Goal: Task Accomplishment & Management: Complete application form

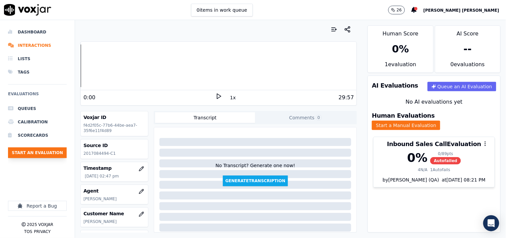
scroll to position [112, 0]
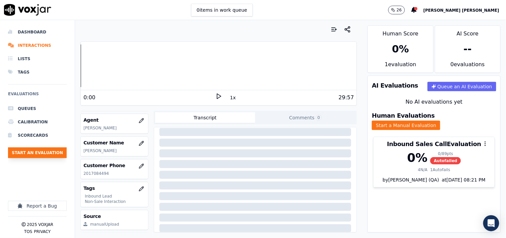
click at [52, 147] on button "Start an Evaluation" at bounding box center [37, 152] width 59 height 11
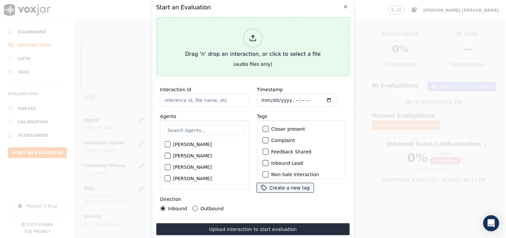
click at [274, 38] on div "Drag 'n' drop an interaction, or click to select a file" at bounding box center [253, 43] width 141 height 35
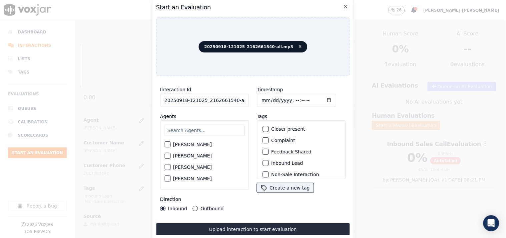
scroll to position [0, 4]
drag, startPoint x: 231, startPoint y: 97, endPoint x: 269, endPoint y: 104, distance: 39.0
click at [269, 104] on div "Interaction Id 20250918-121025_2162661540-all.mp3 Agents [PERSON_NAME] [PERSON_…" at bounding box center [253, 147] width 194 height 133
type input "20250918-121025_2162661540-C1"
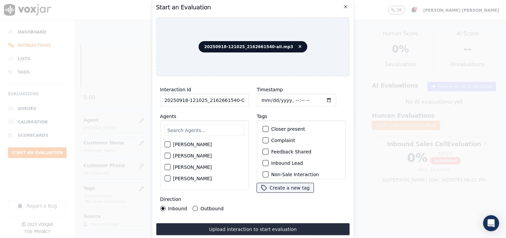
click at [262, 99] on input "Timestamp" at bounding box center [296, 99] width 79 height 13
type input "[DATE]T15:48"
click at [213, 129] on input "text" at bounding box center [204, 129] width 80 height 11
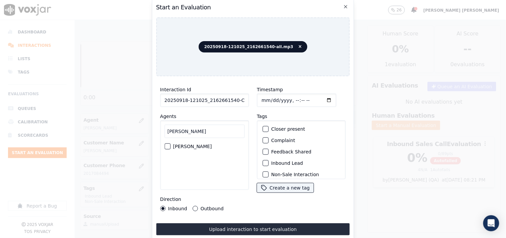
type input "[PERSON_NAME]"
click at [205, 146] on div "[PERSON_NAME]" at bounding box center [204, 145] width 80 height 11
click at [206, 144] on label "[PERSON_NAME]" at bounding box center [192, 146] width 39 height 5
click at [170, 143] on button "[PERSON_NAME]" at bounding box center [167, 146] width 6 height 6
click at [281, 162] on label "Inbound Lead" at bounding box center [287, 162] width 32 height 5
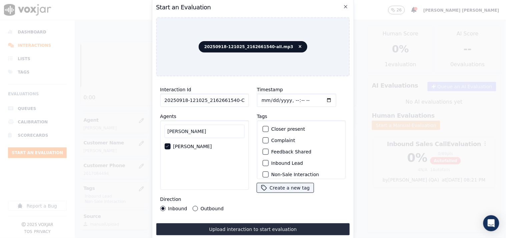
click at [269, 162] on button "Inbound Lead" at bounding box center [266, 163] width 6 height 6
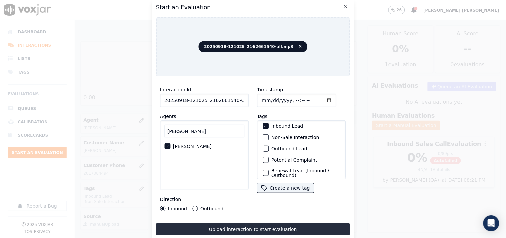
click at [289, 135] on label "Non-Sale Interaction" at bounding box center [295, 137] width 48 height 5
click at [269, 135] on button "Non-Sale Interaction" at bounding box center [266, 137] width 6 height 6
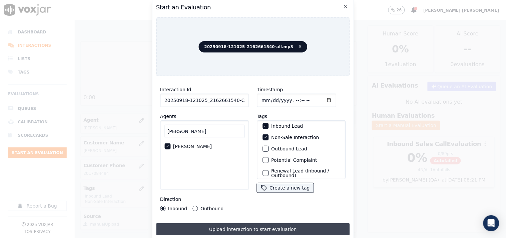
click at [208, 225] on button "Upload interaction to start evaluation" at bounding box center [253, 229] width 194 height 12
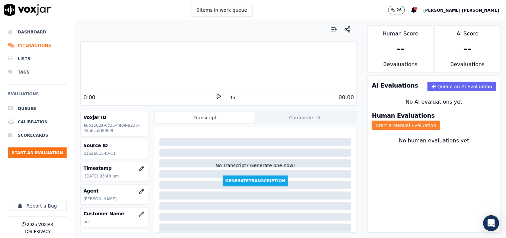
click at [442, 126] on div "Human Evaluations Start a Manual Evaluation" at bounding box center [434, 120] width 132 height 25
click at [442, 125] on div "Human Evaluations Start a Manual Evaluation" at bounding box center [434, 120] width 132 height 25
click at [440, 121] on button "Start a Manual Evaluation" at bounding box center [406, 124] width 68 height 9
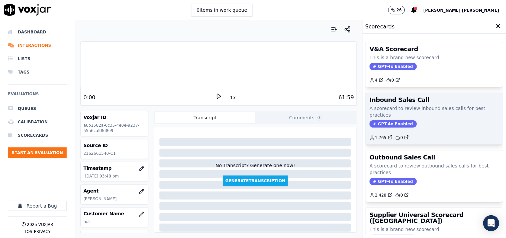
click at [381, 123] on span "GPT-4o Enabled" at bounding box center [393, 123] width 47 height 7
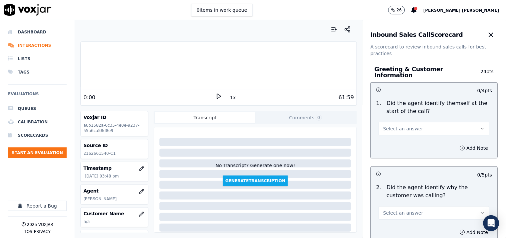
click at [415, 127] on button "Select an answer" at bounding box center [434, 128] width 111 height 13
click at [414, 139] on div "Yes" at bounding box center [423, 140] width 98 height 11
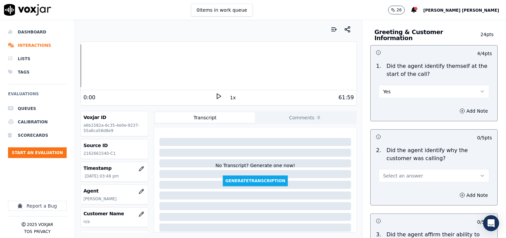
click at [411, 170] on button "Select an answer" at bounding box center [434, 175] width 111 height 13
click at [409, 186] on div "Yes" at bounding box center [423, 187] width 98 height 11
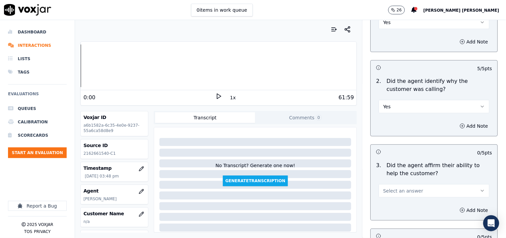
scroll to position [111, 0]
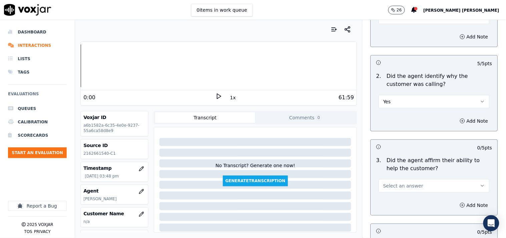
click at [406, 182] on span "Select an answer" at bounding box center [403, 185] width 40 height 7
click at [402, 193] on div "Yes" at bounding box center [423, 197] width 98 height 11
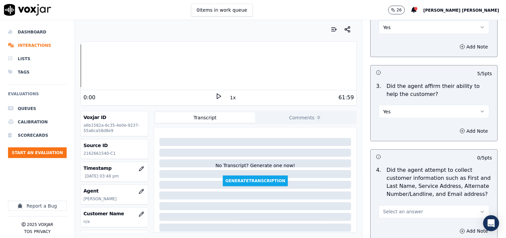
scroll to position [222, 0]
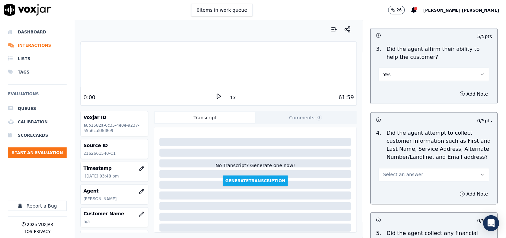
click at [407, 173] on span "Select an answer" at bounding box center [403, 174] width 40 height 7
click at [404, 185] on div "Yes" at bounding box center [423, 186] width 98 height 11
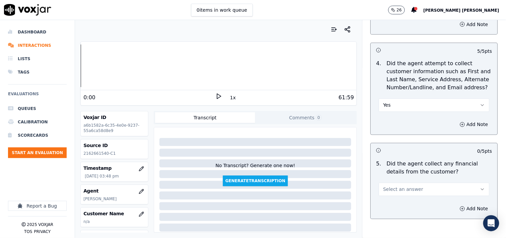
scroll to position [296, 0]
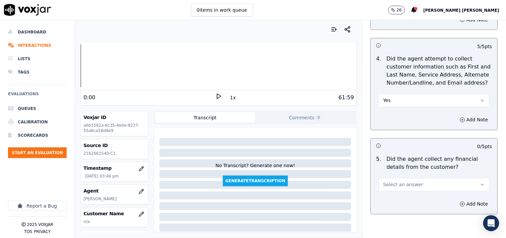
click at [411, 184] on button "Select an answer" at bounding box center [434, 184] width 111 height 13
click at [405, 195] on div "Yes" at bounding box center [423, 196] width 98 height 11
click at [409, 184] on button "Yes" at bounding box center [434, 184] width 111 height 13
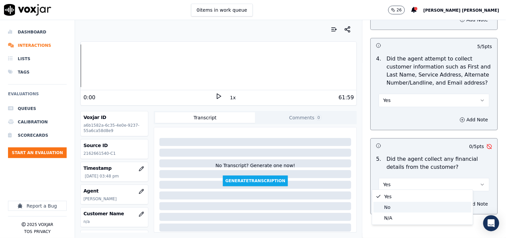
click at [401, 205] on div "No" at bounding box center [423, 207] width 98 height 11
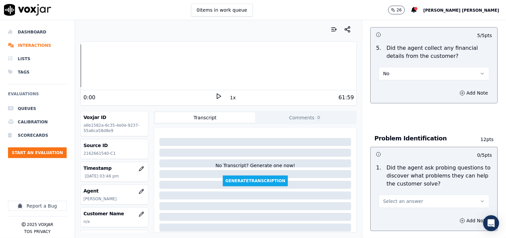
scroll to position [408, 0]
click at [405, 194] on button "Select an answer" at bounding box center [434, 200] width 111 height 13
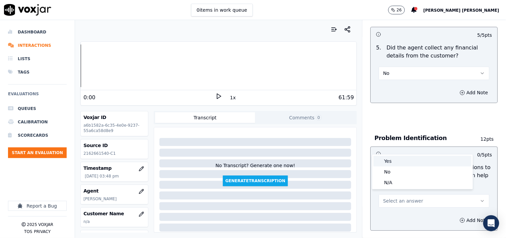
click at [405, 160] on div "Yes" at bounding box center [423, 160] width 98 height 11
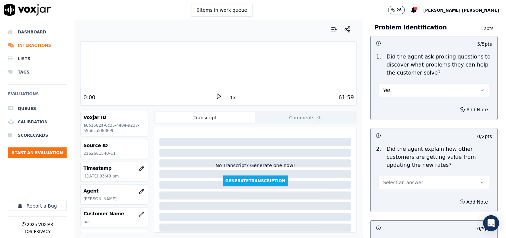
scroll to position [519, 0]
click at [410, 178] on span "Select an answer" at bounding box center [403, 181] width 40 height 7
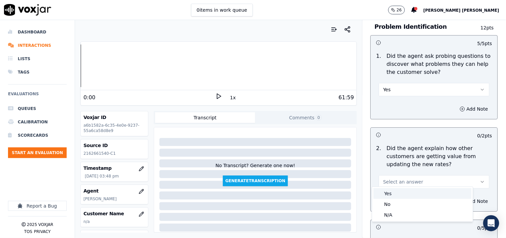
click at [409, 189] on div "Yes" at bounding box center [423, 193] width 98 height 11
click at [409, 177] on button "Yes" at bounding box center [434, 181] width 111 height 13
click at [406, 178] on button "Yes" at bounding box center [434, 181] width 111 height 13
click at [394, 216] on div "N/A" at bounding box center [423, 214] width 98 height 11
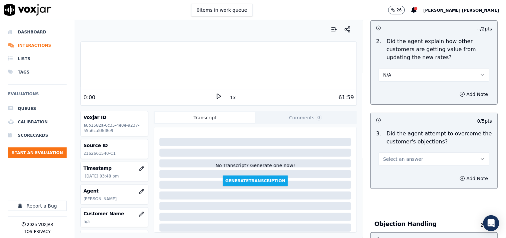
scroll to position [630, 0]
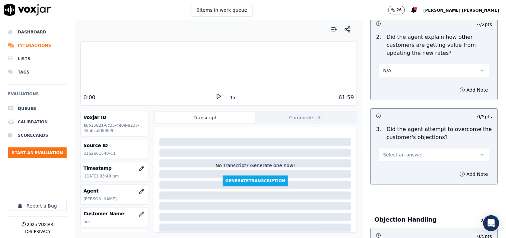
click at [408, 148] on button "Select an answer" at bounding box center [434, 154] width 111 height 13
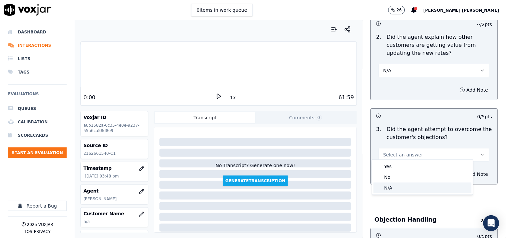
click at [398, 185] on div "N/A" at bounding box center [423, 187] width 98 height 11
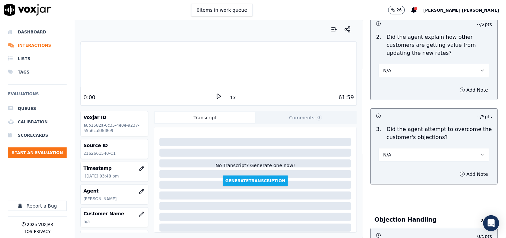
click at [410, 151] on button "N/A" at bounding box center [434, 154] width 111 height 13
click at [403, 164] on div "Yes" at bounding box center [423, 166] width 98 height 11
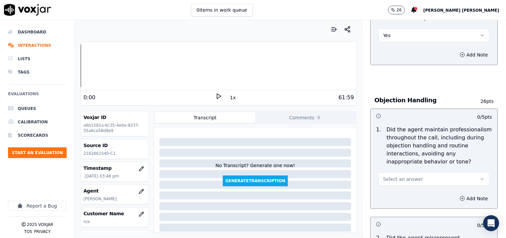
scroll to position [815, 0]
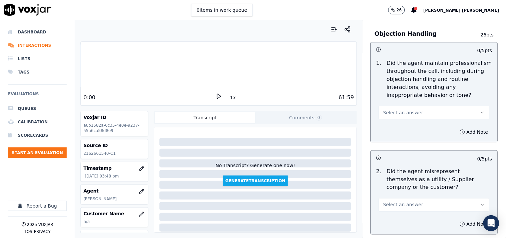
click at [413, 109] on button "Select an answer" at bounding box center [434, 112] width 111 height 13
click at [409, 134] on div "No" at bounding box center [423, 135] width 98 height 11
click at [412, 106] on button "No" at bounding box center [434, 112] width 111 height 13
click at [407, 122] on div "Add Note" at bounding box center [434, 132] width 127 height 20
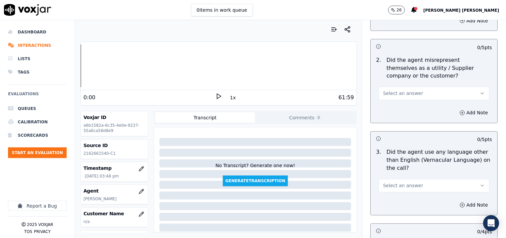
click at [408, 81] on div "0 / 5 pts 2 . Did the agent misrepresent themselves as a utility / Supplier com…" at bounding box center [434, 81] width 127 height 84
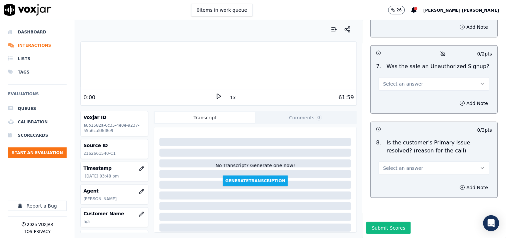
scroll to position [2026, 0]
click at [412, 161] on button "Select an answer" at bounding box center [434, 167] width 111 height 13
click at [416, 161] on button "Select an answer" at bounding box center [434, 167] width 111 height 13
click at [379, 161] on button "Select an answer" at bounding box center [434, 167] width 111 height 13
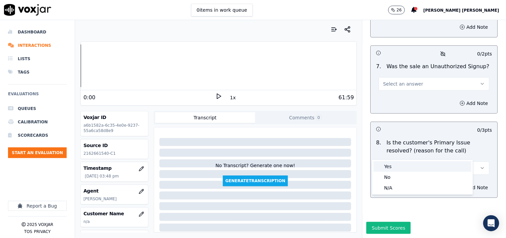
click at [414, 165] on div "Yes" at bounding box center [423, 166] width 98 height 11
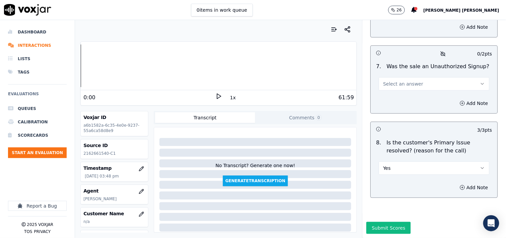
click at [410, 80] on span "Select an answer" at bounding box center [403, 83] width 40 height 7
click at [379, 77] on button "Select an answer" at bounding box center [434, 83] width 111 height 13
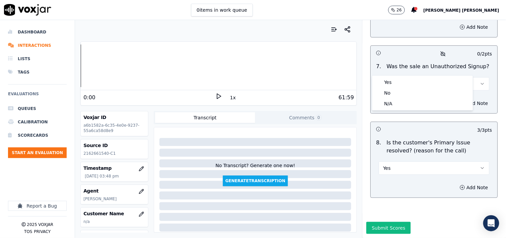
click at [421, 77] on button "Select an answer" at bounding box center [434, 83] width 111 height 13
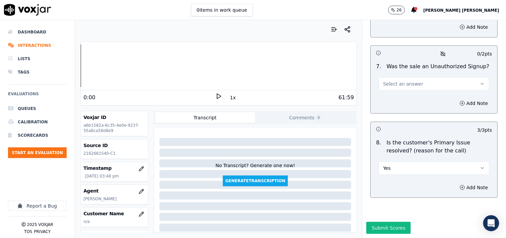
click at [420, 74] on div "7 . Was the sale an Unauthorized Signup? Select an answer" at bounding box center [434, 76] width 127 height 33
click at [422, 77] on button "Select an answer" at bounding box center [434, 83] width 111 height 13
click at [405, 102] on div "N/A" at bounding box center [423, 103] width 98 height 11
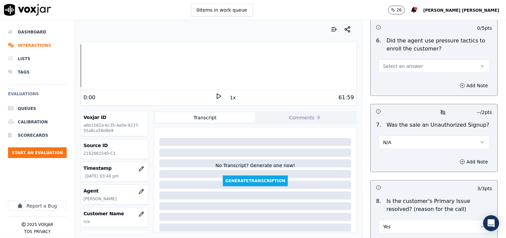
scroll to position [1952, 0]
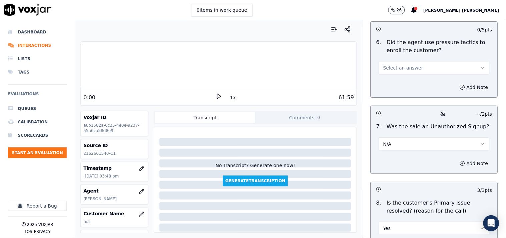
click at [414, 57] on div "Select an answer" at bounding box center [434, 64] width 121 height 20
click at [413, 62] on button "Select an answer" at bounding box center [434, 67] width 111 height 13
click at [407, 89] on div "No" at bounding box center [423, 90] width 98 height 11
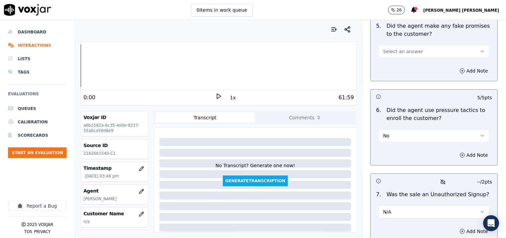
scroll to position [1877, 0]
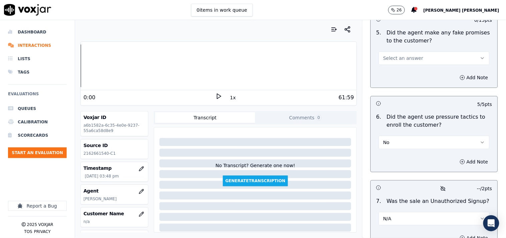
click at [408, 60] on button "Select an answer" at bounding box center [434, 57] width 111 height 13
click at [404, 82] on div "No" at bounding box center [423, 81] width 98 height 11
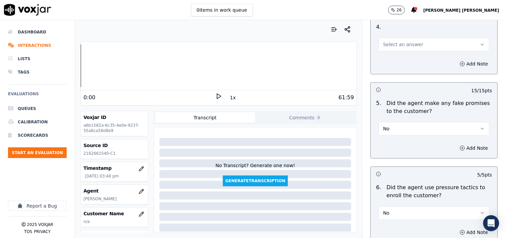
scroll to position [1803, 0]
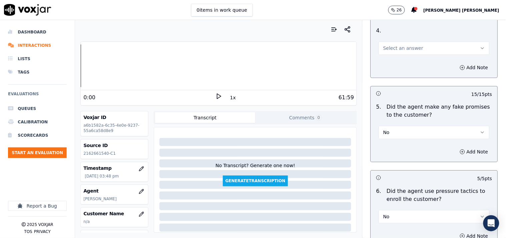
click at [413, 50] on button "Select an answer" at bounding box center [434, 47] width 111 height 13
click at [410, 65] on div "Yes" at bounding box center [423, 60] width 98 height 11
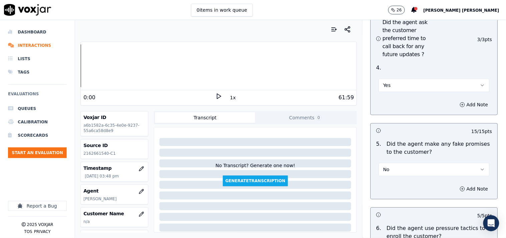
scroll to position [1729, 0]
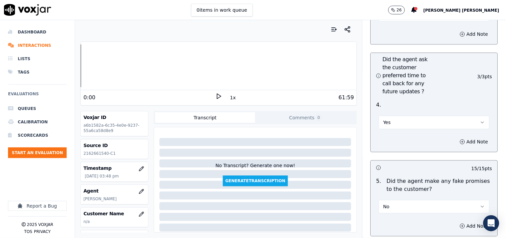
click at [396, 115] on button "Yes" at bounding box center [434, 121] width 111 height 13
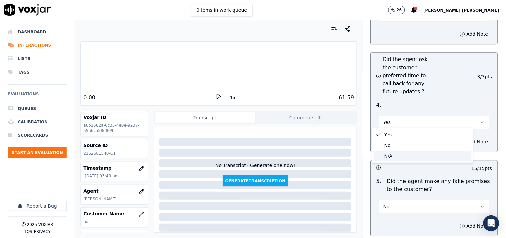
click at [385, 155] on div "N/A" at bounding box center [423, 155] width 98 height 11
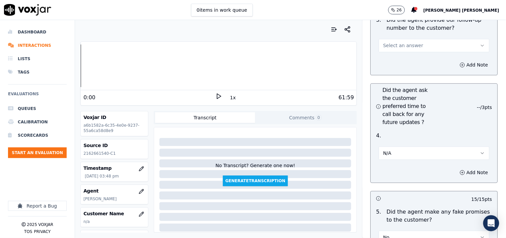
scroll to position [1655, 0]
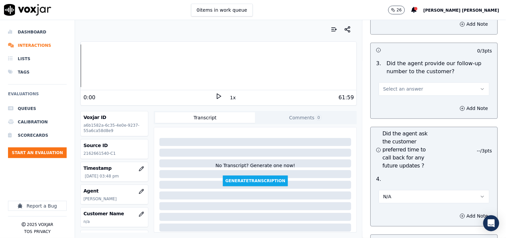
click at [409, 86] on span "Select an answer" at bounding box center [403, 88] width 40 height 7
click at [408, 102] on div "Yes" at bounding box center [423, 101] width 98 height 11
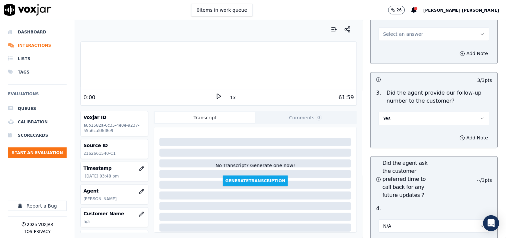
scroll to position [1581, 0]
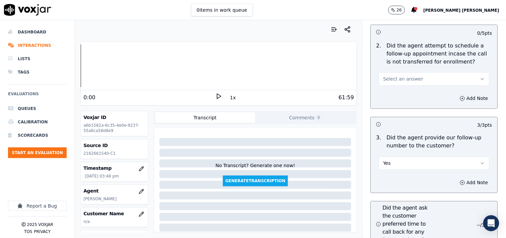
click at [413, 79] on button "Select an answer" at bounding box center [434, 78] width 111 height 13
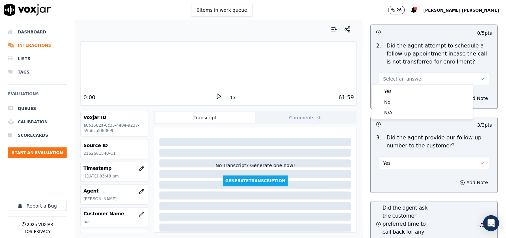
click at [371, 145] on div "3 . Did the agent provide our follow-up number to the customer? Yes" at bounding box center [434, 151] width 127 height 41
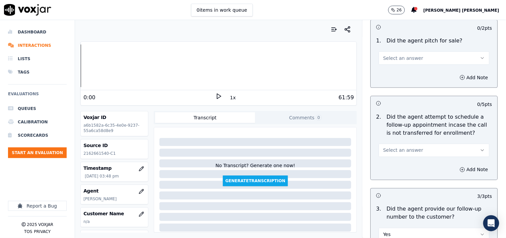
scroll to position [1507, 0]
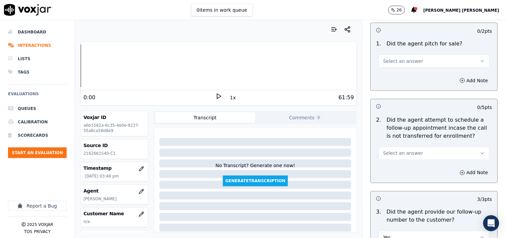
click at [388, 146] on button "Select an answer" at bounding box center [434, 152] width 111 height 13
click at [397, 178] on div "No" at bounding box center [423, 175] width 98 height 11
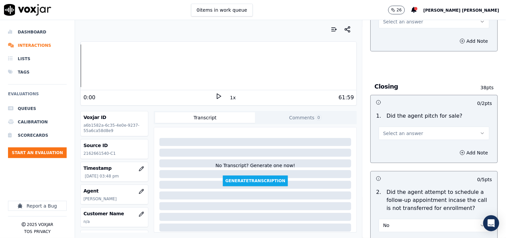
scroll to position [1433, 0]
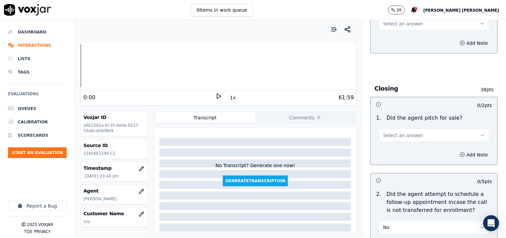
click at [403, 132] on span "Select an answer" at bounding box center [403, 135] width 40 height 7
click at [399, 148] on div "Yes" at bounding box center [423, 147] width 98 height 11
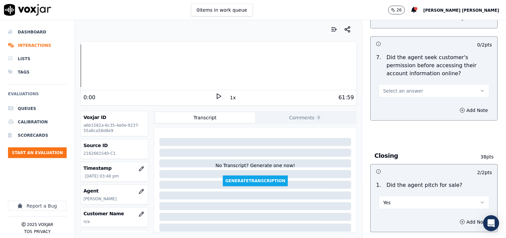
scroll to position [1359, 0]
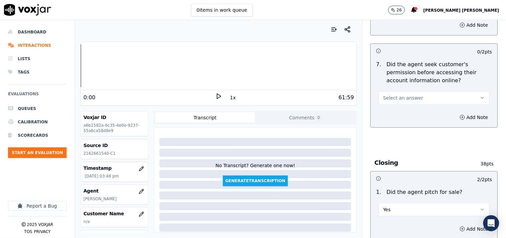
click at [409, 97] on span "Select an answer" at bounding box center [403, 97] width 40 height 7
click at [404, 114] on div "Yes" at bounding box center [423, 110] width 98 height 11
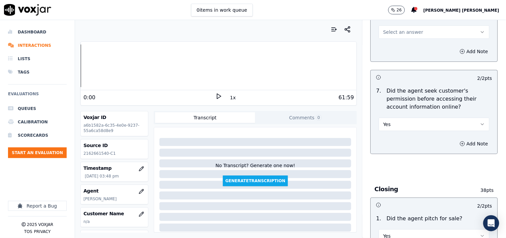
scroll to position [1285, 0]
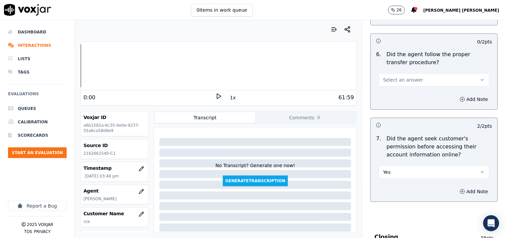
click at [404, 76] on span "Select an answer" at bounding box center [403, 79] width 40 height 7
click at [400, 96] on div "Yes" at bounding box center [423, 92] width 98 height 11
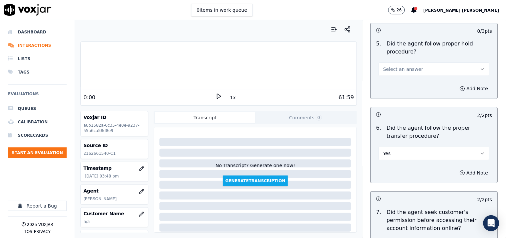
scroll to position [1210, 0]
click at [404, 69] on span "Select an answer" at bounding box center [403, 70] width 40 height 7
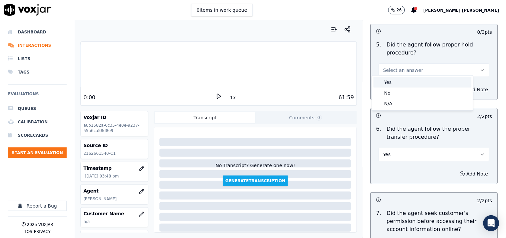
click at [404, 82] on div "Yes" at bounding box center [423, 82] width 98 height 11
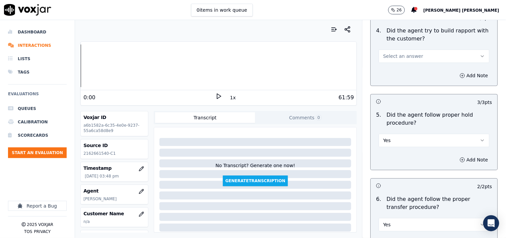
scroll to position [1136, 0]
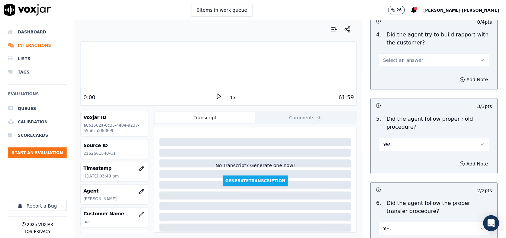
click at [416, 61] on button "Select an answer" at bounding box center [434, 59] width 111 height 13
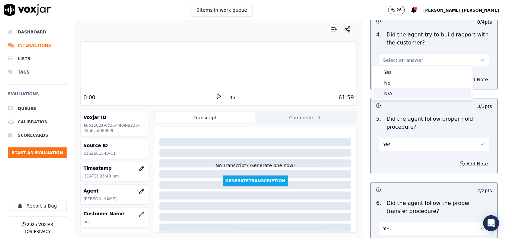
click at [411, 91] on div "N/A" at bounding box center [423, 93] width 98 height 11
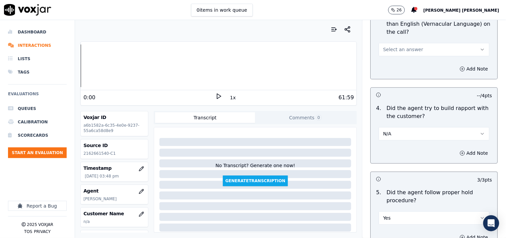
scroll to position [1062, 0]
click at [417, 44] on button "Select an answer" at bounding box center [434, 49] width 111 height 13
click at [415, 71] on div "No" at bounding box center [423, 72] width 98 height 11
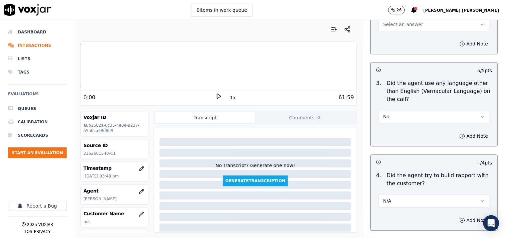
scroll to position [988, 0]
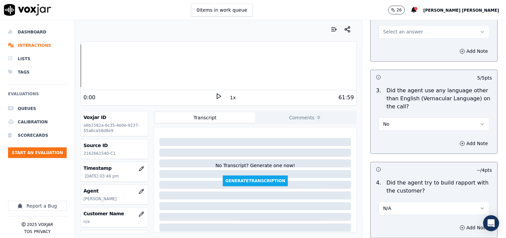
click at [417, 27] on button "Select an answer" at bounding box center [434, 31] width 111 height 13
click at [416, 53] on div "No" at bounding box center [423, 54] width 98 height 11
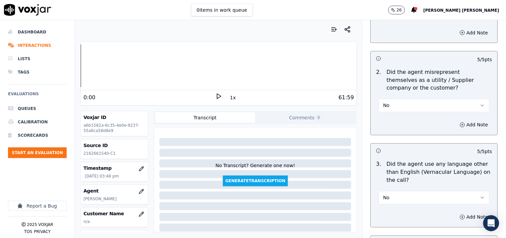
scroll to position [914, 0]
click at [408, 100] on button "No" at bounding box center [434, 106] width 111 height 13
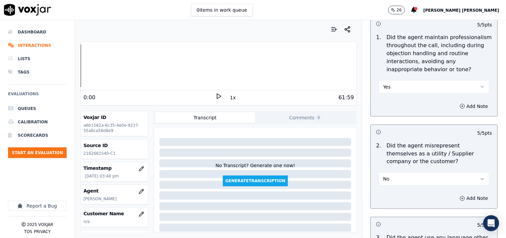
scroll to position [839, 0]
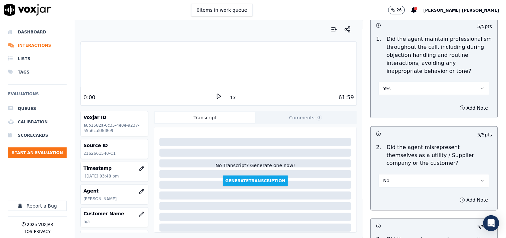
click at [409, 82] on button "Yes" at bounding box center [434, 88] width 111 height 13
click at [405, 99] on div "Yes" at bounding box center [423, 100] width 98 height 11
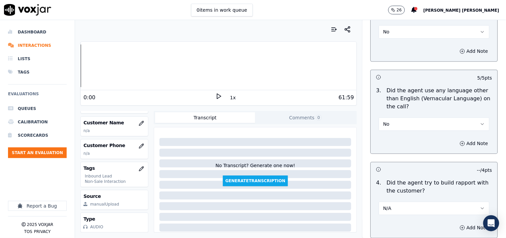
scroll to position [108, 0]
click at [139, 143] on icon "button" at bounding box center [141, 145] width 5 height 5
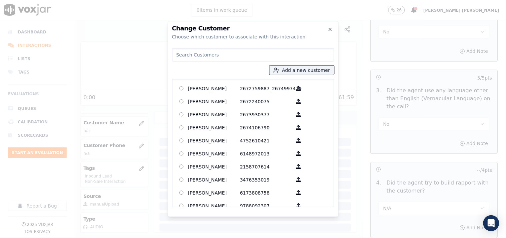
paste input "[PERSON_NAME]"
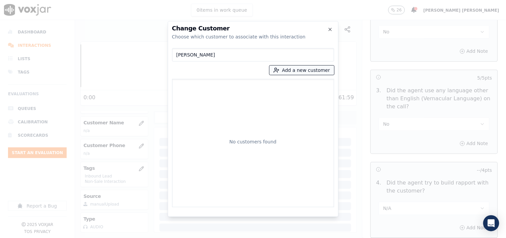
type input "[PERSON_NAME]"
click at [286, 73] on button "Add a new customer" at bounding box center [302, 69] width 65 height 9
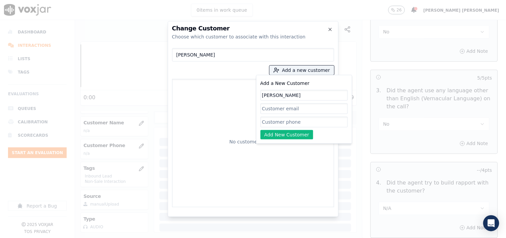
type input "[PERSON_NAME]"
click at [288, 119] on input "Add a New Customer" at bounding box center [304, 121] width 87 height 11
paste input "2162661540"
type input "2162661540"
click at [289, 132] on button "Add New Customer" at bounding box center [287, 134] width 53 height 9
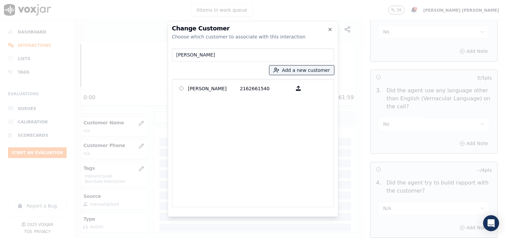
click at [259, 81] on div "[PERSON_NAME] 2162661540" at bounding box center [253, 143] width 162 height 128
click at [260, 88] on p "2162661540" at bounding box center [266, 88] width 52 height 10
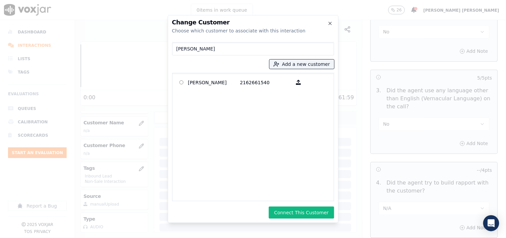
click at [289, 203] on div "Change Customer Choose which customer to associate with this interaction [PERSO…" at bounding box center [253, 119] width 171 height 208
click at [291, 213] on button "Connect This Customer" at bounding box center [301, 212] width 65 height 12
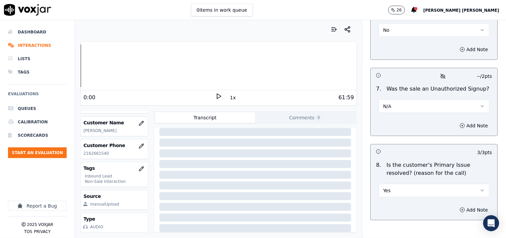
scroll to position [2026, 0]
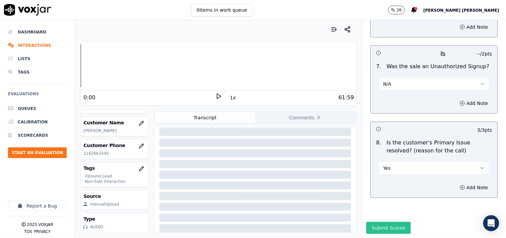
click at [376, 222] on button "Submit Scores" at bounding box center [389, 228] width 44 height 12
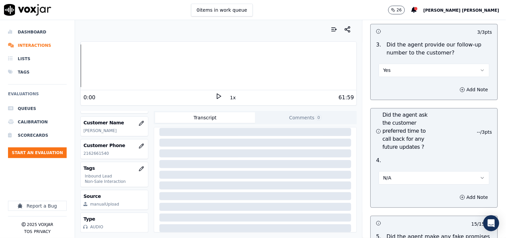
scroll to position [1766, 0]
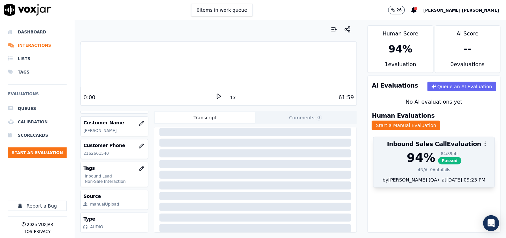
click at [438, 157] on span "Passed" at bounding box center [449, 160] width 23 height 7
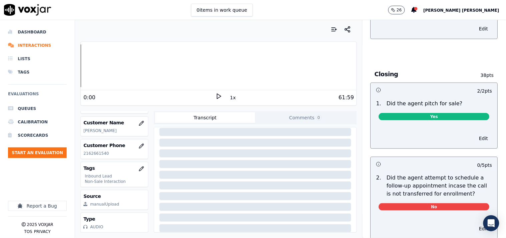
scroll to position [1483, 0]
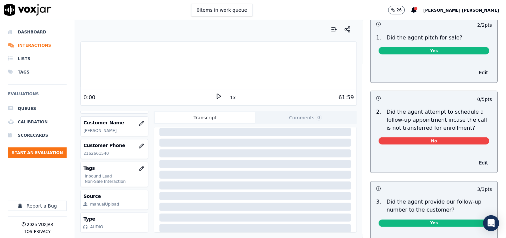
click at [475, 162] on button "Edit" at bounding box center [483, 162] width 17 height 9
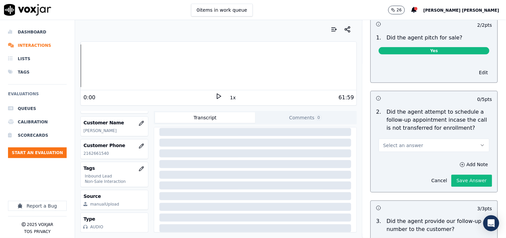
click at [445, 147] on button "Select an answer" at bounding box center [434, 144] width 111 height 13
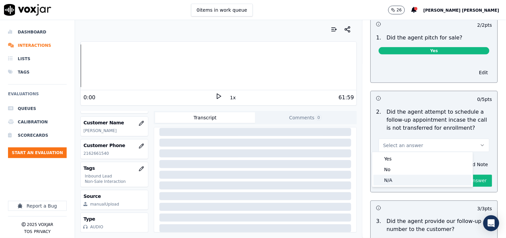
click at [425, 175] on div "N/A" at bounding box center [423, 180] width 98 height 11
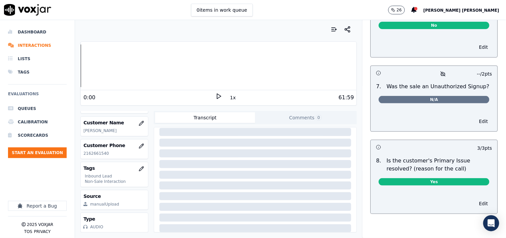
scroll to position [1985, 0]
click at [475, 116] on button "Edit" at bounding box center [483, 120] width 17 height 9
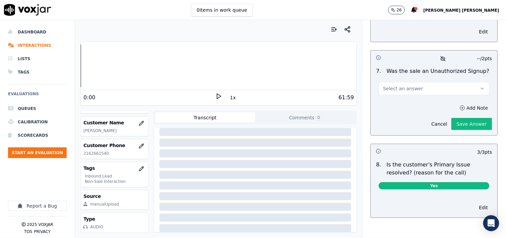
click at [456, 109] on button "Add Note" at bounding box center [474, 107] width 36 height 9
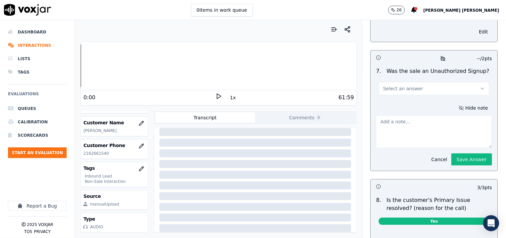
click at [431, 128] on textarea at bounding box center [434, 131] width 116 height 33
paste textarea "Call id-20250918-121025 Call transferred for the cts verification but when CTS …"
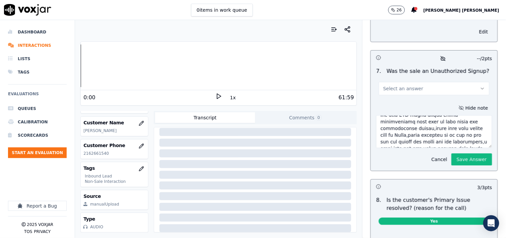
scroll to position [0, 0]
type textarea "Call id-20250918-121025 Call transferred for the cts verification but when CTS …"
click at [456, 158] on button "Save Answer" at bounding box center [472, 159] width 41 height 12
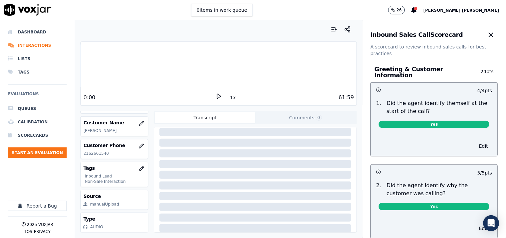
click at [467, 37] on div "Inbound Sales Call Scorecard" at bounding box center [434, 34] width 127 height 13
click at [487, 35] on icon "button" at bounding box center [491, 35] width 8 height 8
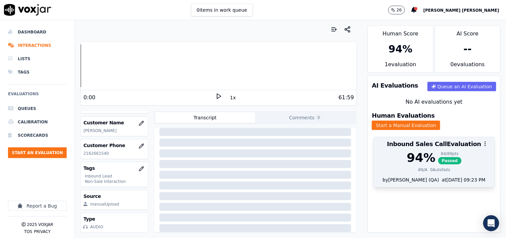
click at [442, 151] on div "84 / 89 pts" at bounding box center [449, 153] width 23 height 5
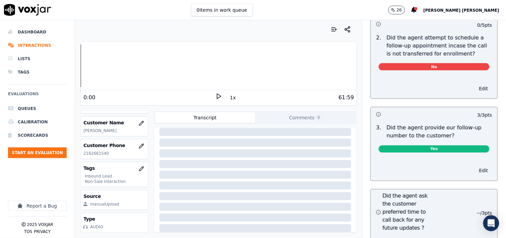
scroll to position [1520, 0]
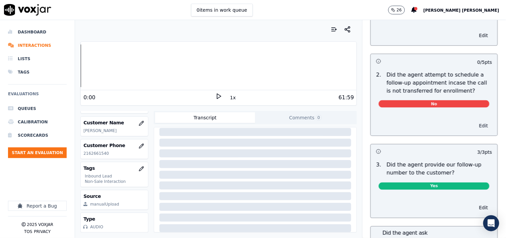
click at [475, 123] on button "Edit" at bounding box center [483, 125] width 17 height 9
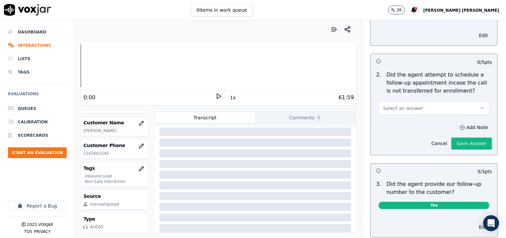
click at [431, 106] on button "Select an answer" at bounding box center [434, 107] width 111 height 13
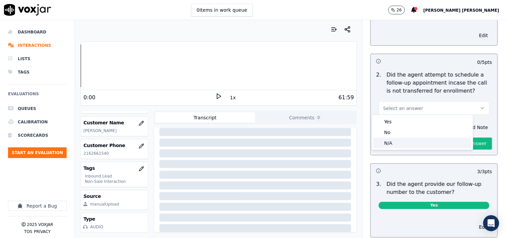
click at [408, 142] on div "N/A" at bounding box center [423, 142] width 98 height 11
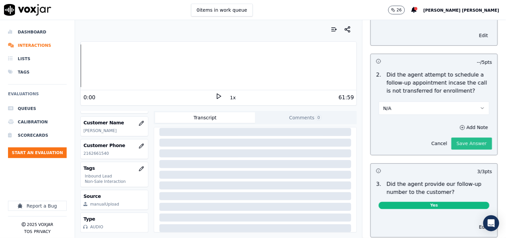
click at [459, 144] on button "Save Answer" at bounding box center [472, 143] width 41 height 12
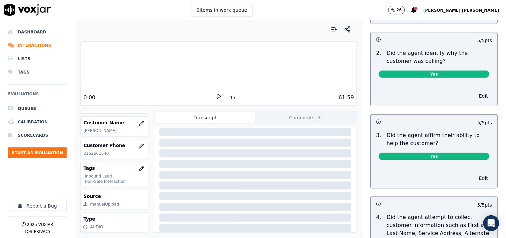
scroll to position [0, 0]
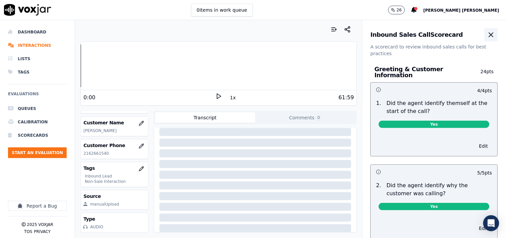
click at [487, 38] on icon "button" at bounding box center [491, 35] width 8 height 8
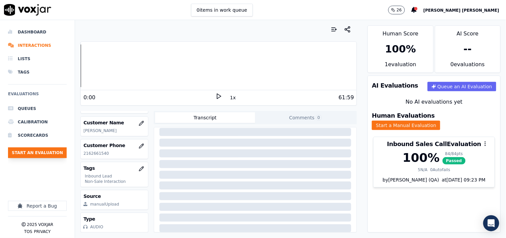
click at [50, 153] on button "Start an Evaluation" at bounding box center [37, 152] width 59 height 11
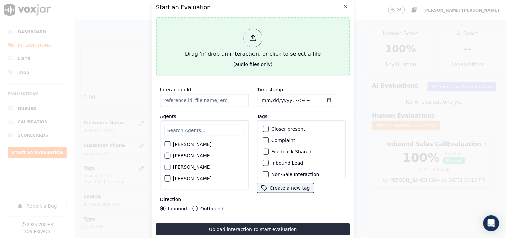
click at [266, 51] on div "Drag 'n' drop an interaction, or click to select a file" at bounding box center [253, 43] width 141 height 35
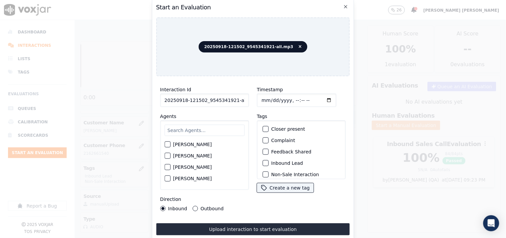
scroll to position [0, 4]
drag, startPoint x: 231, startPoint y: 97, endPoint x: 265, endPoint y: 102, distance: 34.3
click at [265, 102] on div "Interaction Id 20250918-121502_9545341921-all.mp3 Agents [PERSON_NAME] [PERSON_…" at bounding box center [253, 147] width 194 height 133
type input "20250918-121502_9545341921-C1"
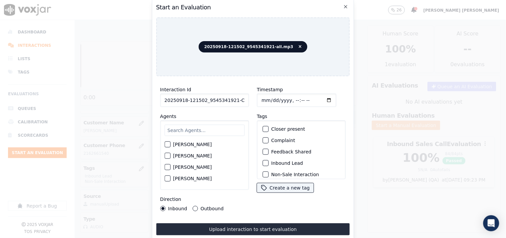
click at [262, 99] on input "Timestamp" at bounding box center [296, 99] width 79 height 13
type input "[DATE]T16:16"
click at [192, 127] on input "text" at bounding box center [204, 129] width 80 height 11
type input "jak"
click at [185, 144] on label "[PERSON_NAME]" at bounding box center [192, 146] width 39 height 5
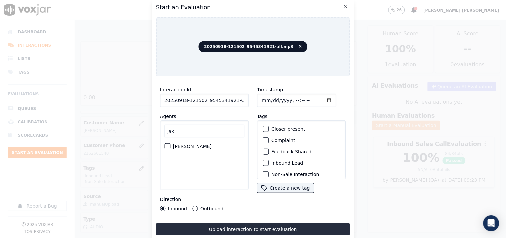
click at [170, 143] on button "[PERSON_NAME]" at bounding box center [167, 146] width 6 height 6
click at [272, 160] on label "Inbound Lead" at bounding box center [287, 162] width 32 height 5
click at [269, 160] on button "Inbound Lead" at bounding box center [266, 163] width 6 height 6
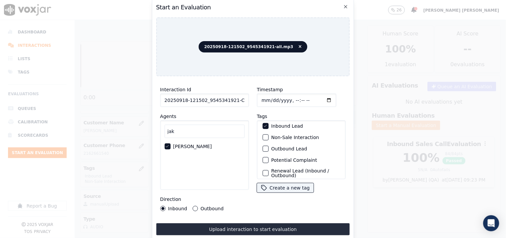
click at [273, 135] on label "Non-Sale Interaction" at bounding box center [295, 137] width 48 height 5
click at [269, 135] on button "Non-Sale Interaction" at bounding box center [266, 137] width 6 height 6
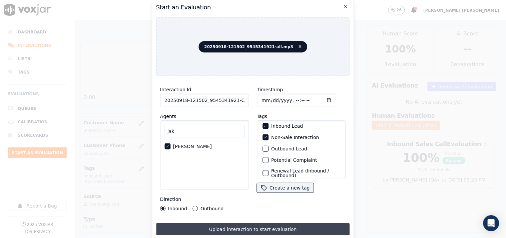
click at [209, 223] on button "Upload interaction to start evaluation" at bounding box center [253, 229] width 194 height 12
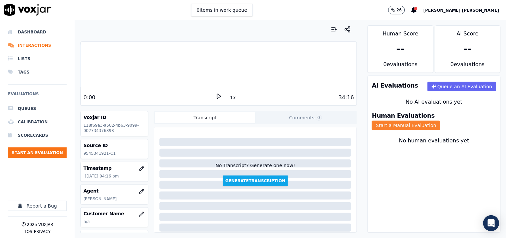
click at [425, 122] on button "Start a Manual Evaluation" at bounding box center [406, 124] width 68 height 9
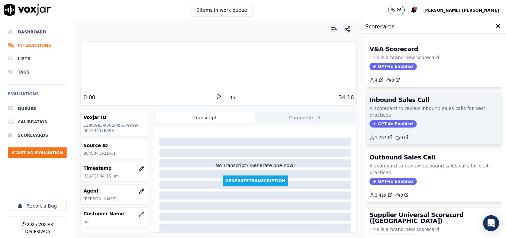
click at [382, 123] on span "GPT-4o Enabled" at bounding box center [393, 123] width 47 height 7
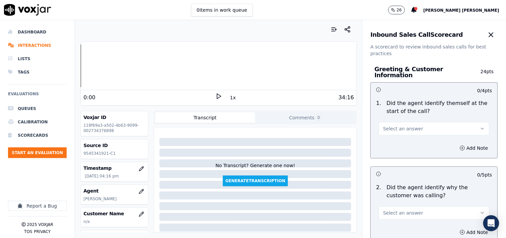
click at [397, 131] on button "Select an answer" at bounding box center [434, 128] width 111 height 13
click at [396, 141] on div "Yes" at bounding box center [423, 140] width 98 height 11
click at [400, 209] on span "Select an answer" at bounding box center [403, 212] width 40 height 7
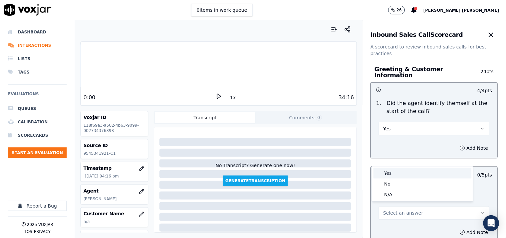
click at [398, 168] on div "Yes" at bounding box center [423, 172] width 98 height 11
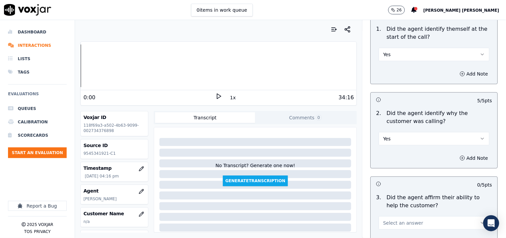
scroll to position [111, 0]
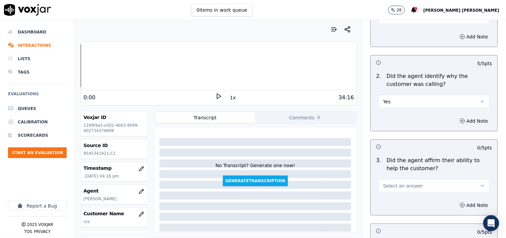
click at [397, 179] on button "Select an answer" at bounding box center [434, 185] width 111 height 13
click at [392, 196] on div "Yes" at bounding box center [423, 197] width 98 height 11
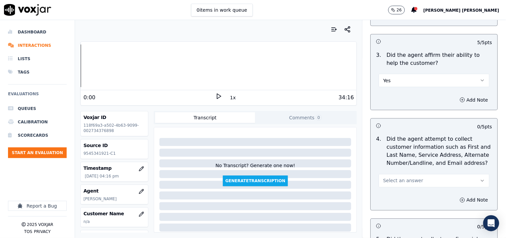
scroll to position [222, 0]
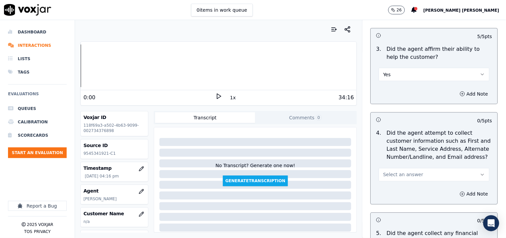
click at [398, 171] on span "Select an answer" at bounding box center [403, 174] width 40 height 7
click at [394, 184] on div "Yes" at bounding box center [423, 186] width 98 height 11
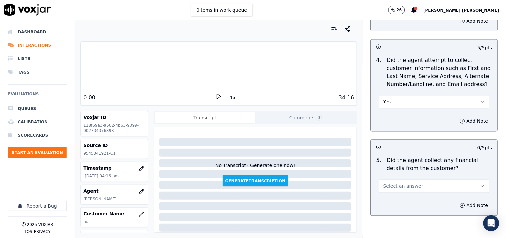
scroll to position [296, 0]
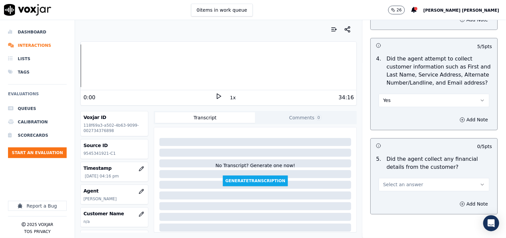
click at [418, 184] on button "Select an answer" at bounding box center [434, 184] width 111 height 13
click at [408, 195] on div "Yes" at bounding box center [423, 196] width 98 height 11
click at [410, 184] on button "Yes" at bounding box center [434, 184] width 111 height 13
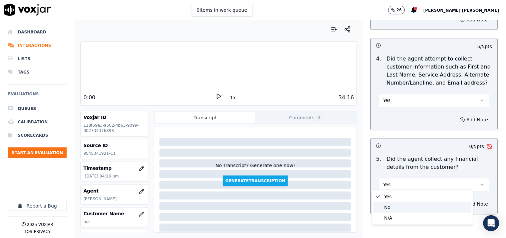
click at [403, 204] on div "No" at bounding box center [423, 207] width 98 height 11
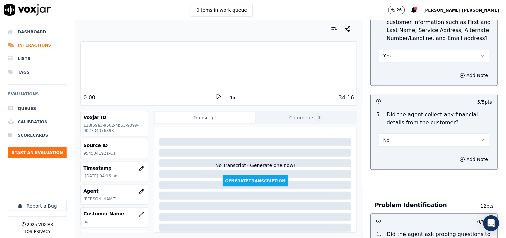
scroll to position [408, 0]
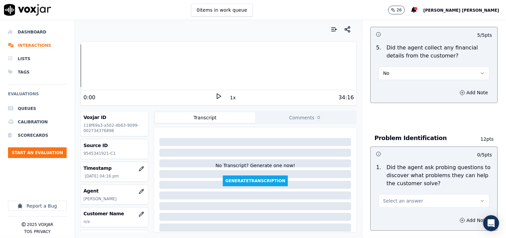
click at [407, 187] on div "Select an answer" at bounding box center [434, 197] width 121 height 20
click at [407, 197] on span "Select an answer" at bounding box center [403, 200] width 40 height 7
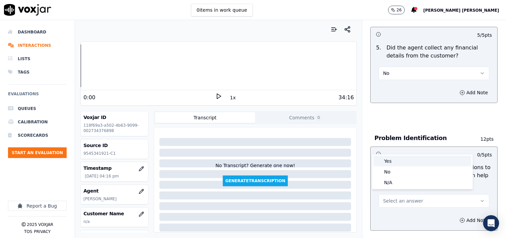
click at [406, 156] on div "Yes" at bounding box center [423, 160] width 98 height 11
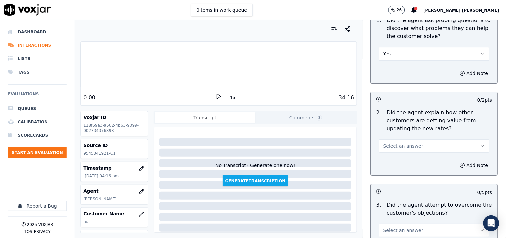
scroll to position [556, 0]
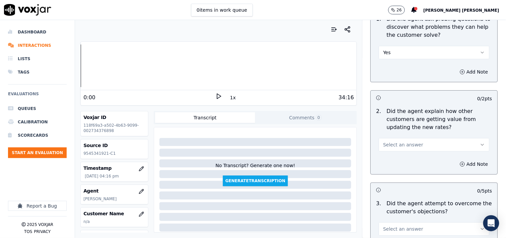
click at [379, 186] on h3 at bounding box center [405, 189] width 58 height 9
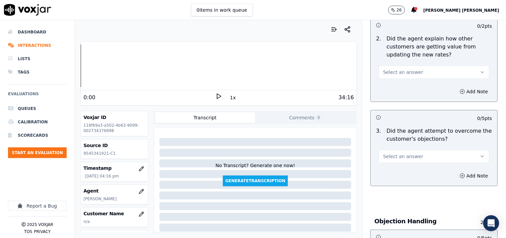
scroll to position [630, 0]
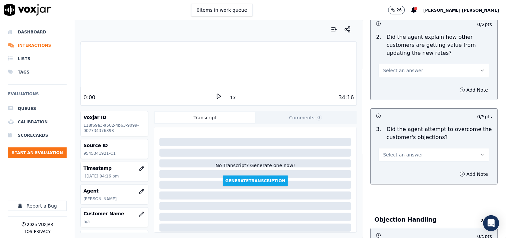
click at [379, 64] on button "Select an answer" at bounding box center [434, 70] width 111 height 13
click at [389, 82] on div "Yes" at bounding box center [423, 82] width 98 height 11
click at [399, 68] on button "Yes" at bounding box center [434, 70] width 111 height 13
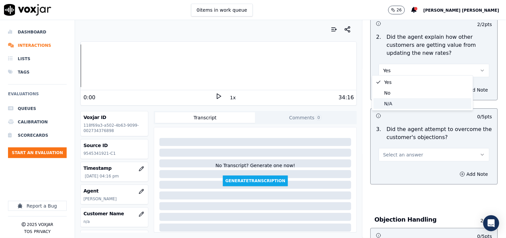
click at [401, 104] on div "N/A" at bounding box center [423, 103] width 98 height 11
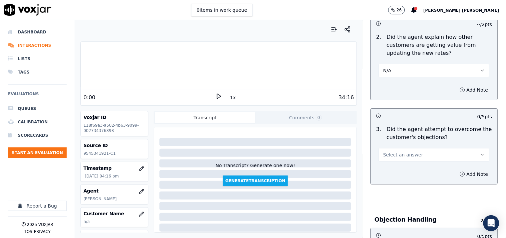
click at [395, 151] on span "Select an answer" at bounding box center [403, 154] width 40 height 7
click at [394, 164] on div "Yes" at bounding box center [423, 166] width 98 height 11
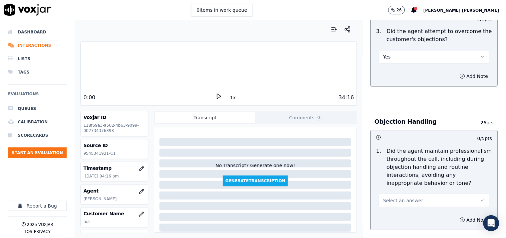
scroll to position [741, 0]
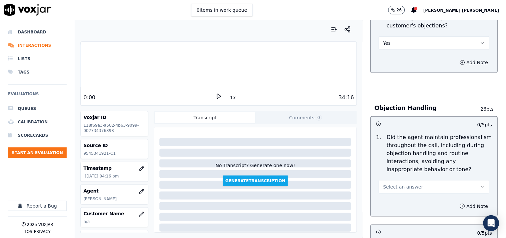
click at [407, 180] on button "Select an answer" at bounding box center [434, 186] width 111 height 13
click at [405, 197] on div "Yes" at bounding box center [423, 198] width 98 height 11
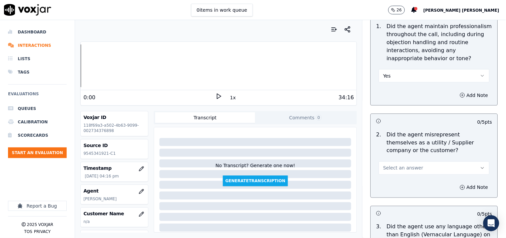
scroll to position [852, 0]
click at [401, 164] on span "Select an answer" at bounding box center [403, 167] width 40 height 7
click at [408, 188] on div "No" at bounding box center [423, 190] width 98 height 11
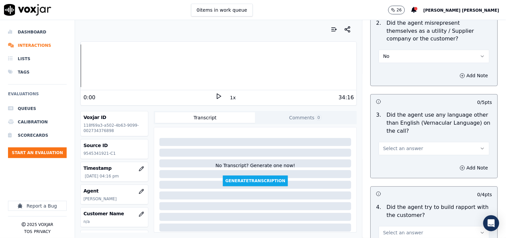
click at [405, 149] on button "Select an answer" at bounding box center [434, 148] width 111 height 13
click at [405, 169] on div "No" at bounding box center [423, 170] width 98 height 11
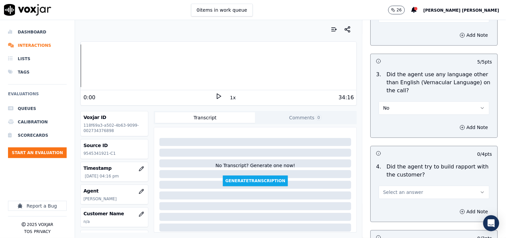
scroll to position [1075, 0]
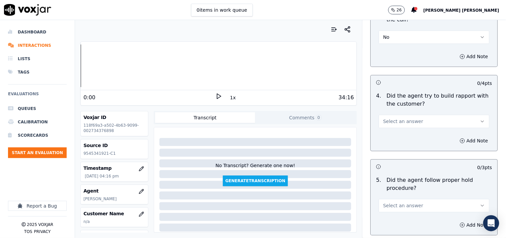
click at [401, 126] on div "4 . Did the agent try to build rapport with the customer? Select an answer" at bounding box center [434, 109] width 127 height 41
click at [402, 118] on span "Select an answer" at bounding box center [403, 121] width 40 height 7
click at [401, 143] on div "No" at bounding box center [423, 143] width 98 height 11
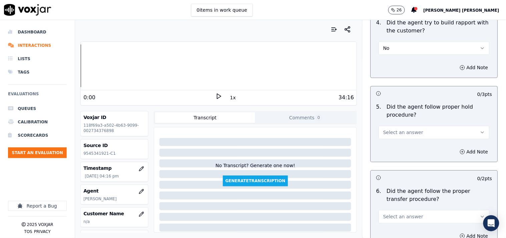
scroll to position [1149, 0]
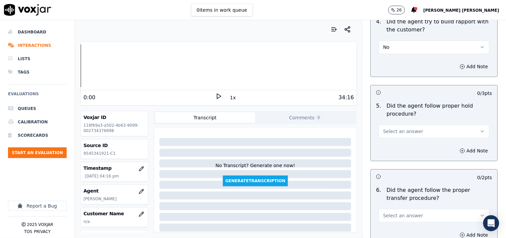
click at [401, 128] on span "Select an answer" at bounding box center [403, 131] width 40 height 7
click at [400, 140] on div "Yes" at bounding box center [423, 143] width 98 height 11
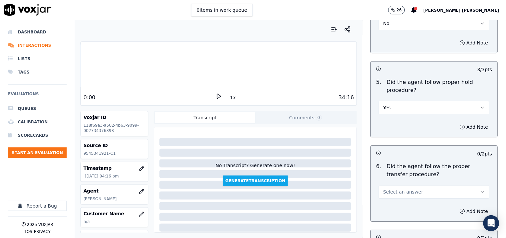
scroll to position [1186, 0]
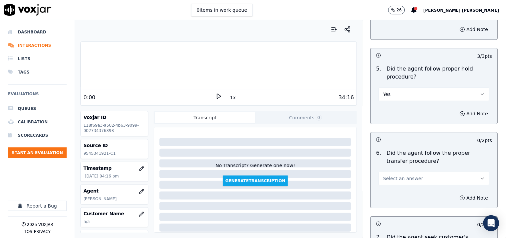
click at [419, 172] on button "Select an answer" at bounding box center [434, 178] width 111 height 13
click at [409, 186] on div "Yes" at bounding box center [423, 190] width 98 height 11
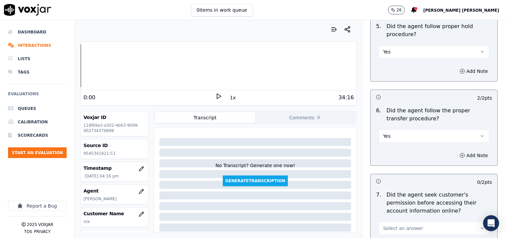
scroll to position [1297, 0]
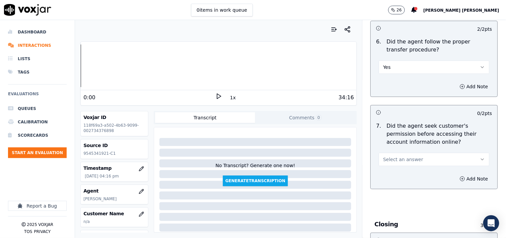
click at [424, 158] on button "Select an answer" at bounding box center [434, 158] width 111 height 13
click at [412, 168] on div "Yes" at bounding box center [423, 171] width 98 height 11
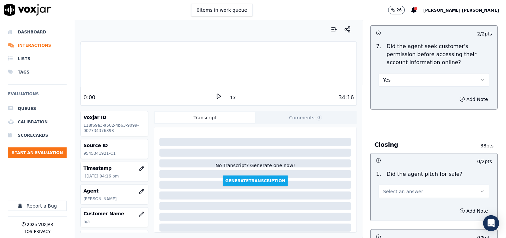
scroll to position [1409, 0]
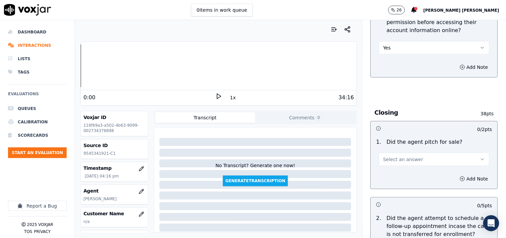
click at [404, 156] on span "Select an answer" at bounding box center [403, 159] width 40 height 7
click at [394, 169] on div "Yes" at bounding box center [423, 171] width 98 height 11
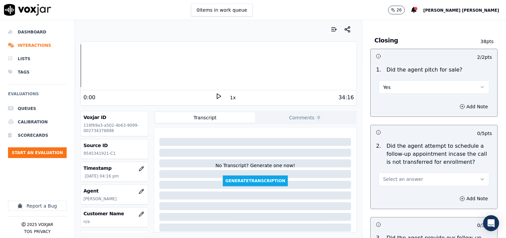
scroll to position [1483, 0]
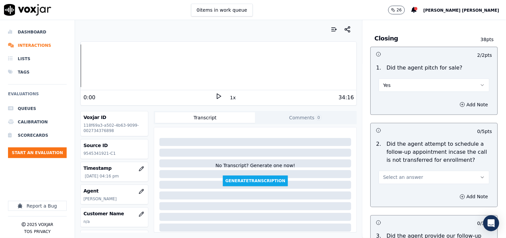
click at [396, 170] on button "Select an answer" at bounding box center [434, 176] width 111 height 13
click at [394, 188] on div "Yes" at bounding box center [423, 189] width 98 height 11
click at [412, 175] on button "Yes" at bounding box center [434, 176] width 111 height 13
click at [407, 202] on div "No" at bounding box center [423, 200] width 98 height 11
drag, startPoint x: 414, startPoint y: 169, endPoint x: 411, endPoint y: 181, distance: 12.7
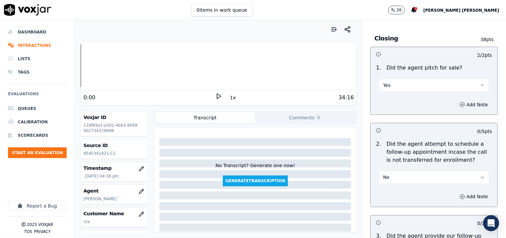
click at [414, 170] on button "No" at bounding box center [434, 176] width 111 height 13
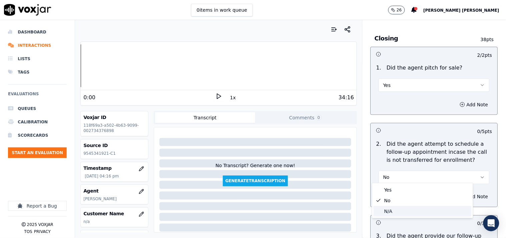
click at [404, 209] on div "N/A" at bounding box center [423, 211] width 98 height 11
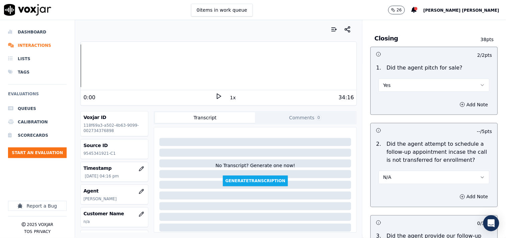
scroll to position [1594, 0]
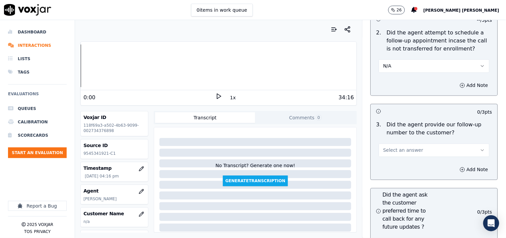
click at [413, 159] on div "Add Note" at bounding box center [434, 169] width 127 height 20
click at [414, 152] on button "Select an answer" at bounding box center [434, 149] width 111 height 13
click at [407, 164] on div "Yes" at bounding box center [423, 162] width 98 height 11
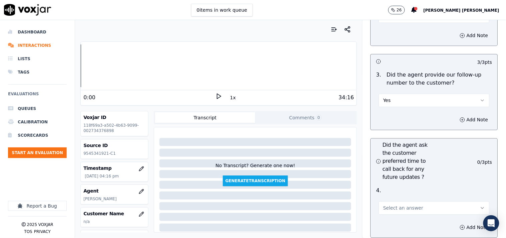
scroll to position [1705, 0]
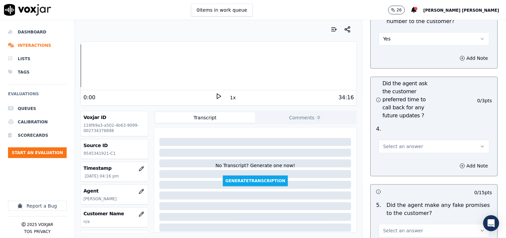
click at [412, 144] on button "Select an answer" at bounding box center [434, 145] width 111 height 13
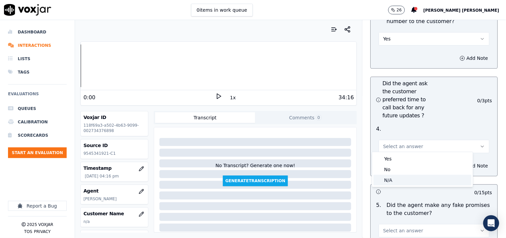
click at [402, 177] on div "N/A" at bounding box center [423, 180] width 98 height 11
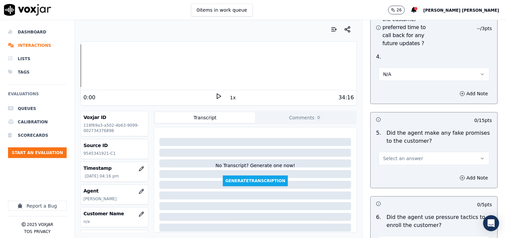
scroll to position [1779, 0]
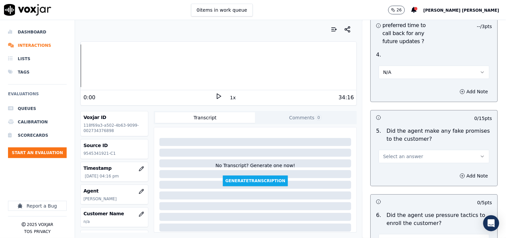
click at [411, 143] on div "Select an answer" at bounding box center [434, 153] width 121 height 20
click at [408, 159] on button "Select an answer" at bounding box center [434, 155] width 111 height 13
click at [404, 180] on div "No" at bounding box center [423, 179] width 98 height 11
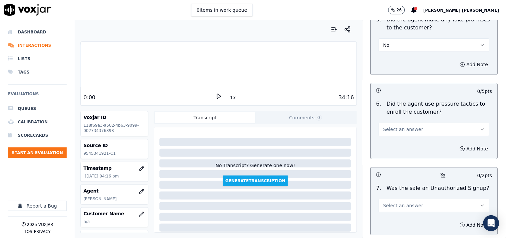
click at [414, 129] on button "Select an answer" at bounding box center [434, 128] width 111 height 13
click at [409, 151] on div "No" at bounding box center [423, 152] width 98 height 11
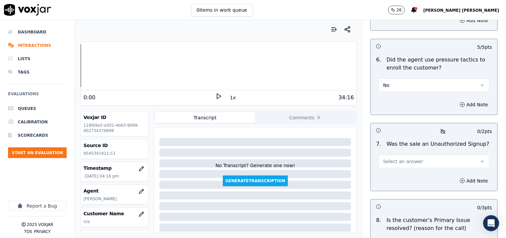
scroll to position [2002, 0]
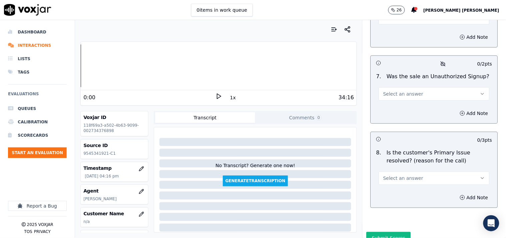
click at [422, 87] on button "Select an answer" at bounding box center [434, 93] width 111 height 13
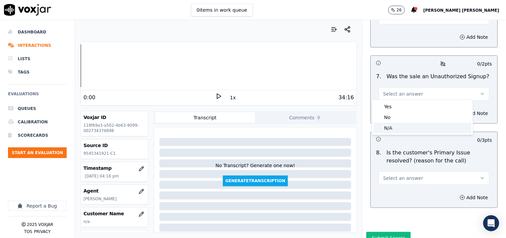
click at [411, 133] on div "N/A" at bounding box center [423, 127] width 98 height 11
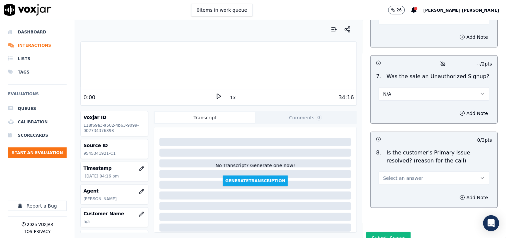
click at [408, 165] on div "Select an answer" at bounding box center [434, 174] width 121 height 20
click at [408, 182] on button "Select an answer" at bounding box center [434, 177] width 111 height 13
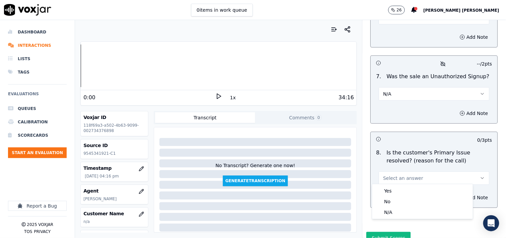
click at [400, 187] on div "Yes" at bounding box center [423, 190] width 98 height 11
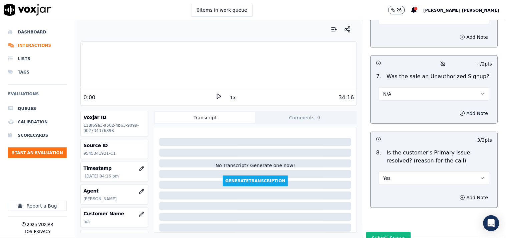
click at [456, 110] on button "Add Note" at bounding box center [474, 112] width 36 height 9
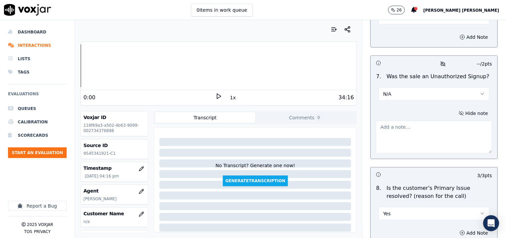
click at [424, 152] on div "Hide note" at bounding box center [434, 130] width 127 height 55
click at [427, 132] on textarea at bounding box center [434, 136] width 116 height 33
paste textarea "Call id-20250918-121502 While CTS agent reading the statement " Now remember, t…"
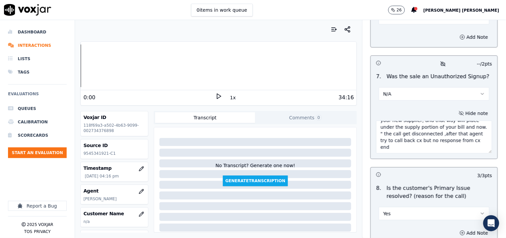
scroll to position [0, 0]
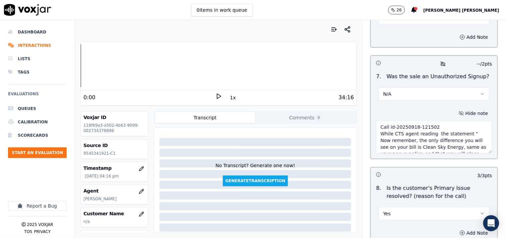
drag, startPoint x: 430, startPoint y: 122, endPoint x: 348, endPoint y: 115, distance: 82.1
click at [348, 115] on div "Your browser does not support the audio element. 0:00 1x 34:16 Voxjar ID 118f69…" at bounding box center [290, 129] width 431 height 218
paste textarea "While CTS agent reading the statement " Now remember, the only difference you w…"
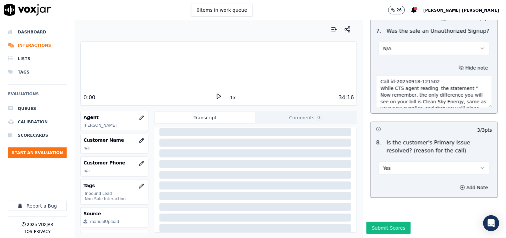
scroll to position [74, 0]
type textarea "Call id-20250918-121502 While CTS agent reading the statement " Now remember, t…"
click at [139, 139] on icon "button" at bounding box center [141, 139] width 5 height 5
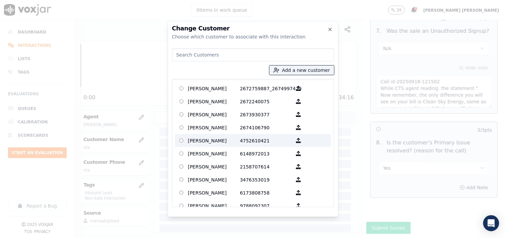
paste input "SULIETTE PIERRE"
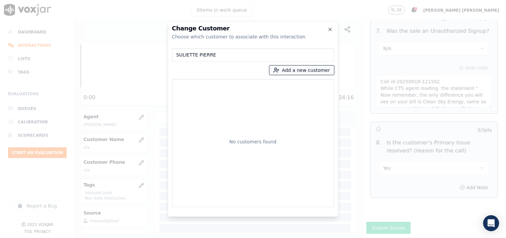
type input "SULIETTE PIERRE"
click at [284, 74] on button "Add a new customer" at bounding box center [302, 69] width 65 height 9
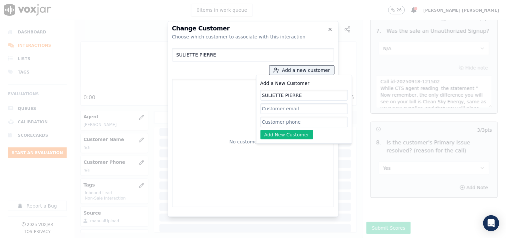
type input "SULIETTE PIERRE"
click at [278, 125] on input "Add a New Customer" at bounding box center [304, 121] width 87 height 11
paste input "9545341921"
type input "9545341921"
click at [286, 135] on button "Add New Customer" at bounding box center [287, 134] width 53 height 9
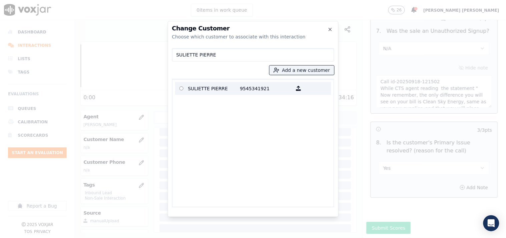
click at [211, 87] on p "SULIETTE PIERRE" at bounding box center [214, 88] width 52 height 10
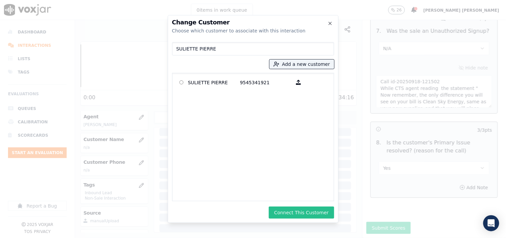
click at [294, 207] on button "Connect This Customer" at bounding box center [301, 212] width 65 height 12
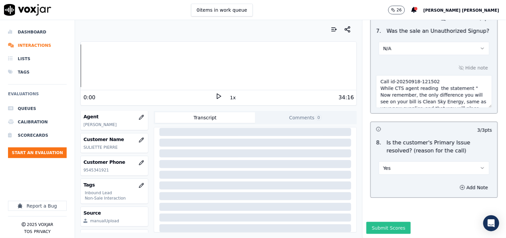
click at [376, 222] on button "Submit Scores" at bounding box center [389, 228] width 44 height 12
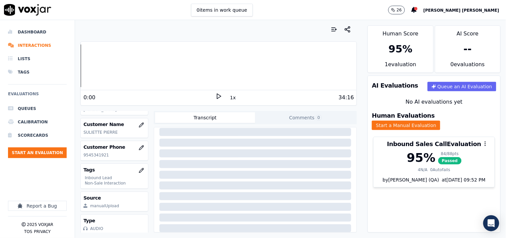
scroll to position [108, 0]
click at [39, 155] on button "Start an Evaluation" at bounding box center [37, 152] width 59 height 11
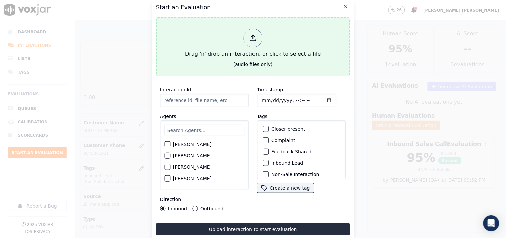
click at [248, 39] on div at bounding box center [253, 38] width 19 height 19
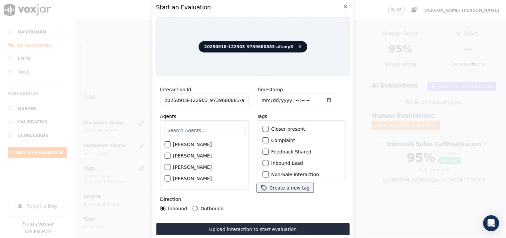
scroll to position [0, 4]
drag, startPoint x: 230, startPoint y: 96, endPoint x: 253, endPoint y: 99, distance: 23.5
click at [253, 99] on div "Interaction Id 20250918-122903_9739680883-all.mp3 Agents [PERSON_NAME] [PERSON_…" at bounding box center [253, 147] width 194 height 133
type input "20250918-122903_9739680883-C1"
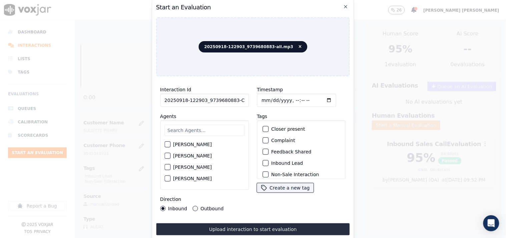
click at [263, 96] on input "Timestamp" at bounding box center [296, 99] width 79 height 13
type input "[DATE]T16:35"
click at [228, 126] on input "text" at bounding box center [204, 129] width 80 height 11
type input "mar"
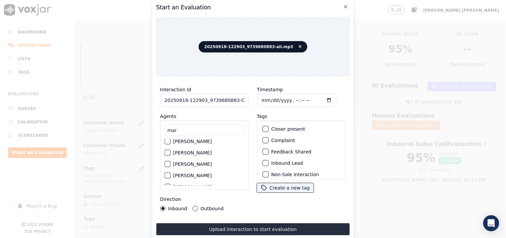
click at [209, 153] on div "[PERSON_NAME]" at bounding box center [204, 152] width 80 height 11
click at [191, 151] on label "[PERSON_NAME]" at bounding box center [192, 152] width 39 height 5
click at [170, 151] on button "[PERSON_NAME]" at bounding box center [167, 152] width 6 height 6
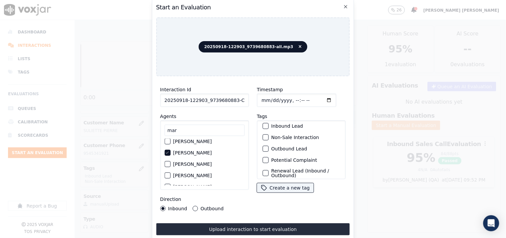
click at [284, 146] on label "Outbound Lead" at bounding box center [289, 148] width 36 height 5
click at [269, 145] on button "Outbound Lead" at bounding box center [266, 148] width 6 height 6
click at [299, 135] on label "Non-Sale Interaction" at bounding box center [295, 137] width 48 height 5
click at [269, 134] on button "Non-Sale Interaction" at bounding box center [266, 137] width 6 height 6
click at [196, 203] on div "Direction Inbound Outbound" at bounding box center [204, 203] width 89 height 16
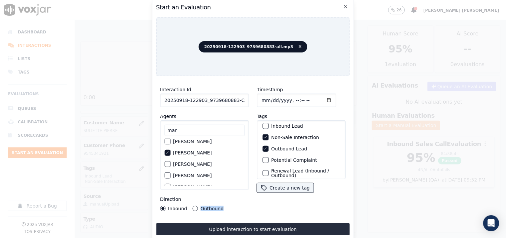
click at [196, 206] on div "Outbound" at bounding box center [208, 208] width 31 height 5
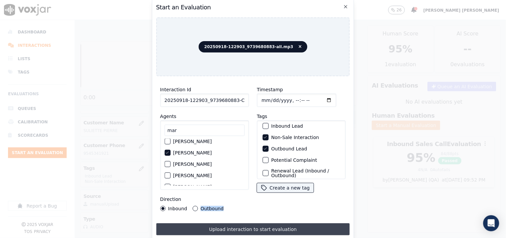
click at [223, 228] on button "Upload interaction to start evaluation" at bounding box center [253, 229] width 194 height 12
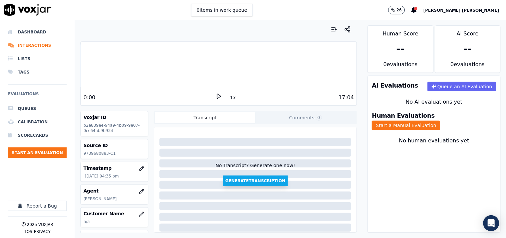
click at [245, 179] on button "Generate Transcription" at bounding box center [255, 180] width 65 height 11
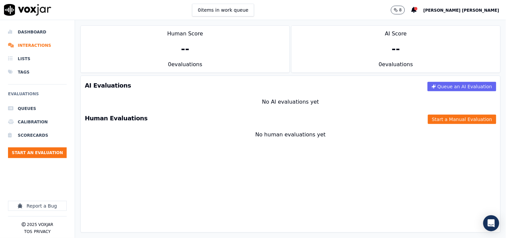
click at [58, 145] on ul "Queues Calibration Scorecards Start an Evaluation" at bounding box center [37, 132] width 59 height 61
click at [57, 147] on button "Start an Evaluation" at bounding box center [37, 152] width 59 height 11
click at [20, 151] on button "Start an Evaluation" at bounding box center [37, 152] width 59 height 11
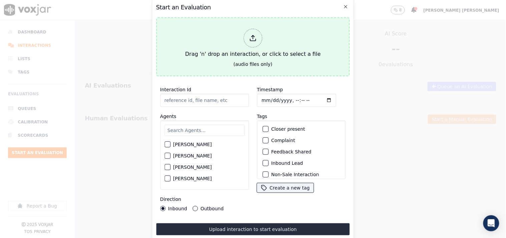
click at [251, 44] on div at bounding box center [253, 38] width 19 height 19
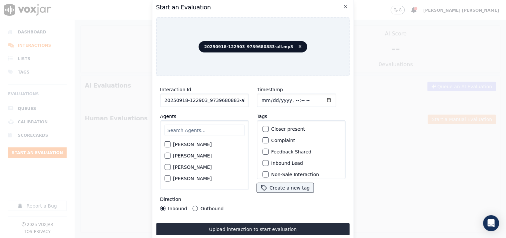
scroll to position [0, 4]
drag, startPoint x: 232, startPoint y: 101, endPoint x: 256, endPoint y: 99, distance: 23.7
click at [256, 99] on div "Interaction Id 20250918-122903_9739680883-all.mp3 Agents [PERSON_NAME] [PERSON_…" at bounding box center [253, 147] width 194 height 133
type input "20250918-122903_9739680883-C1"
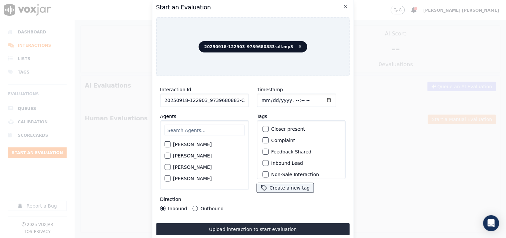
click at [262, 95] on input "Timestamp" at bounding box center [296, 99] width 79 height 13
type input "[DATE]T16:59"
click at [221, 129] on input "text" at bounding box center [204, 129] width 80 height 11
type input "mark"
click at [202, 140] on div "[PERSON_NAME]" at bounding box center [204, 145] width 80 height 11
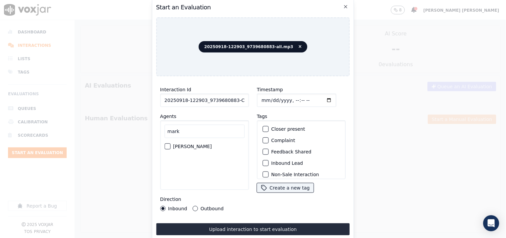
click at [201, 144] on label "[PERSON_NAME]" at bounding box center [192, 146] width 39 height 5
click at [170, 143] on button "[PERSON_NAME]" at bounding box center [167, 146] width 6 height 6
click at [273, 139] on label "Inbound Lead" at bounding box center [287, 141] width 32 height 5
click at [269, 138] on button "Inbound Lead" at bounding box center [266, 141] width 6 height 6
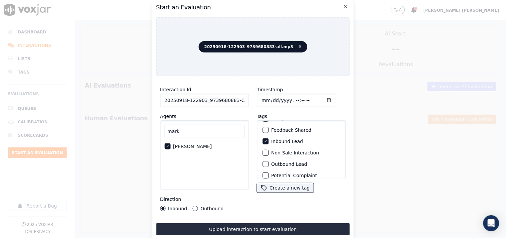
click at [268, 161] on div "Outbound Lead" at bounding box center [301, 163] width 83 height 11
click at [262, 153] on div "Non-Sale Interaction" at bounding box center [301, 152] width 83 height 11
click at [264, 151] on div "button" at bounding box center [265, 152] width 5 height 5
click at [265, 138] on button "Inbound Lead" at bounding box center [266, 141] width 6 height 6
click at [263, 161] on div "button" at bounding box center [265, 163] width 5 height 5
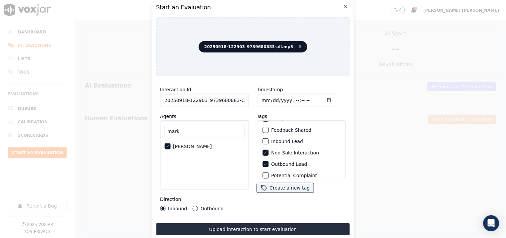
click at [204, 209] on div "Interaction Id 20250918-122903_9739680883-C1 Agents [PERSON_NAME] Direction Inb…" at bounding box center [204, 147] width 97 height 133
click at [205, 206] on label "Outbound" at bounding box center [212, 208] width 23 height 5
click at [198, 206] on button "Outbound" at bounding box center [195, 208] width 5 height 5
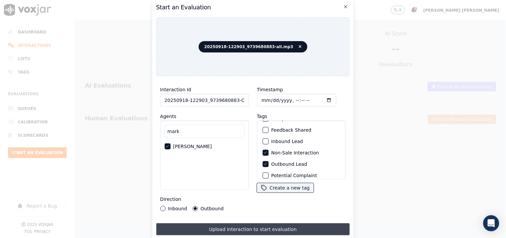
click at [214, 226] on button "Upload interaction to start evaluation" at bounding box center [253, 229] width 194 height 12
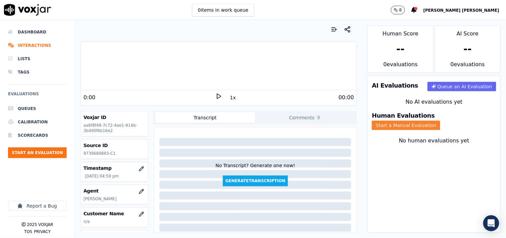
click at [432, 121] on button "Start a Manual Evaluation" at bounding box center [406, 124] width 68 height 9
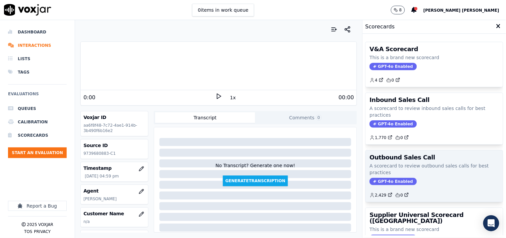
click at [377, 185] on span "GPT-4o Enabled" at bounding box center [393, 181] width 47 height 7
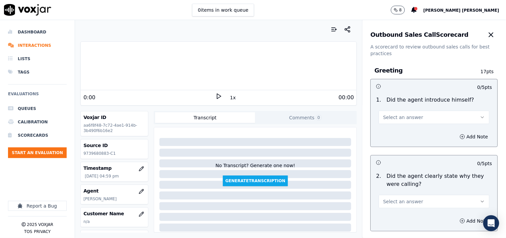
click at [400, 115] on span "Select an answer" at bounding box center [403, 117] width 40 height 7
click at [398, 129] on div "Yes" at bounding box center [423, 132] width 98 height 11
click at [405, 202] on span "Select an answer" at bounding box center [403, 201] width 40 height 7
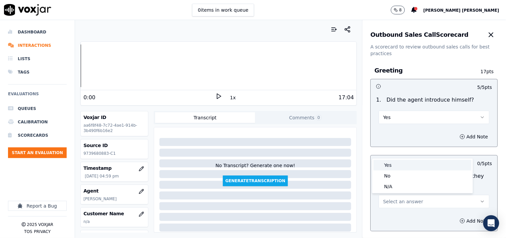
click at [399, 164] on div "Yes" at bounding box center [423, 164] width 98 height 11
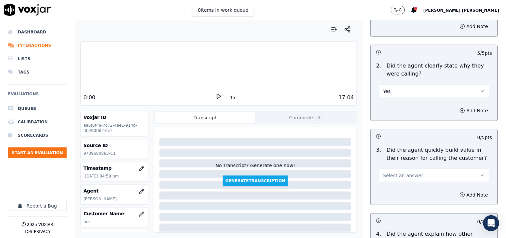
scroll to position [111, 0]
click at [408, 179] on button "Select an answer" at bounding box center [434, 173] width 111 height 13
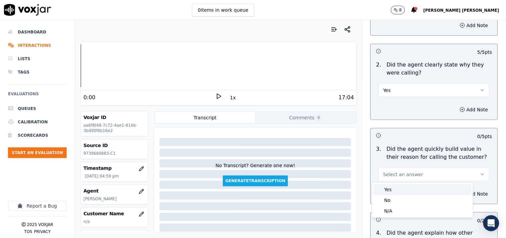
click at [400, 187] on div "Yes" at bounding box center [423, 189] width 98 height 11
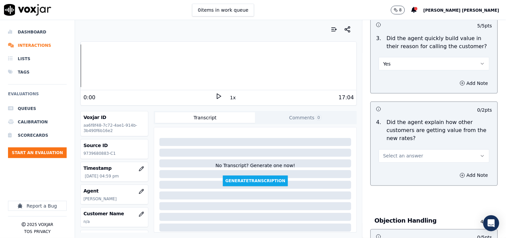
scroll to position [222, 0]
click at [411, 148] on button "Select an answer" at bounding box center [434, 154] width 111 height 13
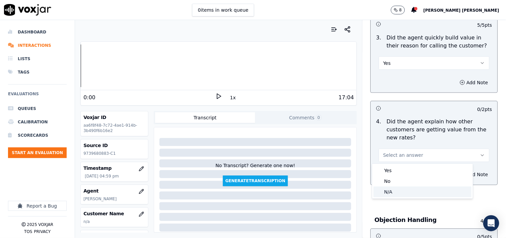
click at [402, 194] on div "N/A" at bounding box center [423, 191] width 98 height 11
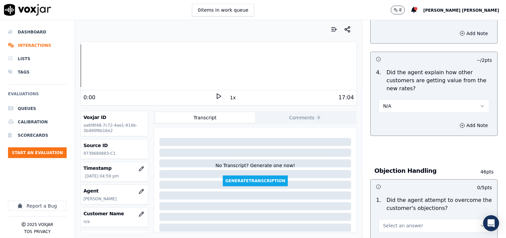
scroll to position [371, 0]
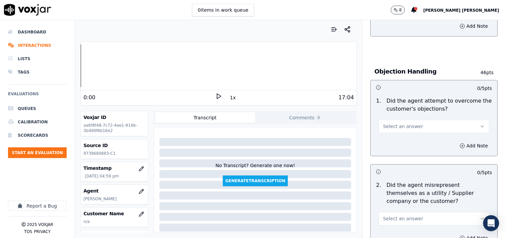
click at [409, 122] on button "Select an answer" at bounding box center [434, 125] width 111 height 13
click at [405, 141] on div "Yes" at bounding box center [423, 141] width 98 height 11
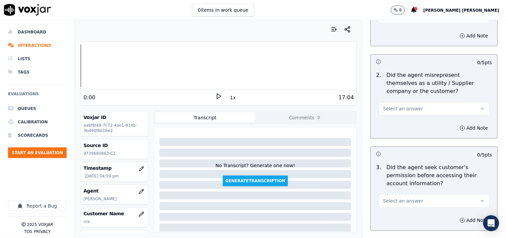
scroll to position [482, 0]
click at [415, 106] on button "Select an answer" at bounding box center [434, 106] width 111 height 13
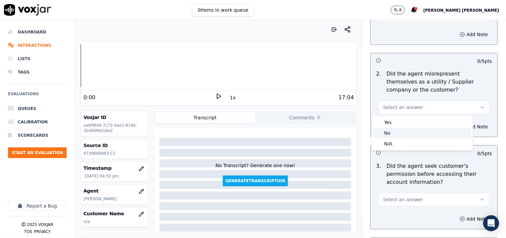
click at [409, 132] on div "No" at bounding box center [423, 132] width 98 height 11
click at [403, 201] on span "Select an answer" at bounding box center [403, 199] width 40 height 7
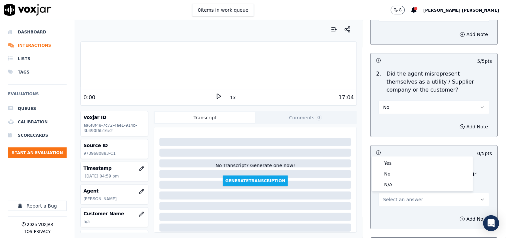
click at [398, 136] on div "Add Note" at bounding box center [434, 126] width 127 height 20
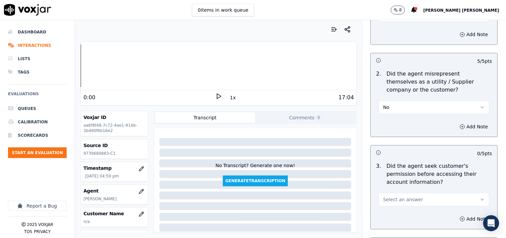
click at [396, 200] on span "Select an answer" at bounding box center [403, 199] width 40 height 7
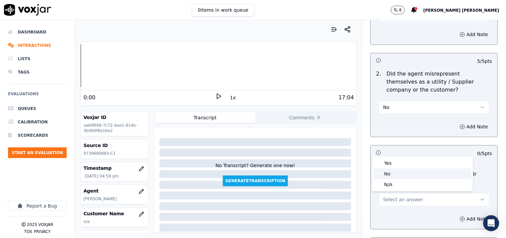
click at [399, 173] on div "No" at bounding box center [423, 173] width 98 height 11
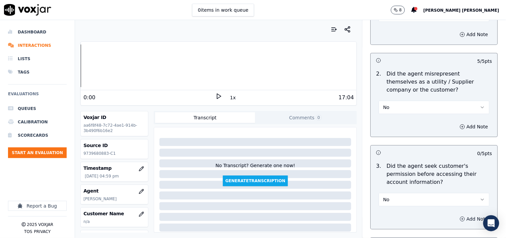
click at [459, 219] on button "Add Note" at bounding box center [474, 218] width 36 height 9
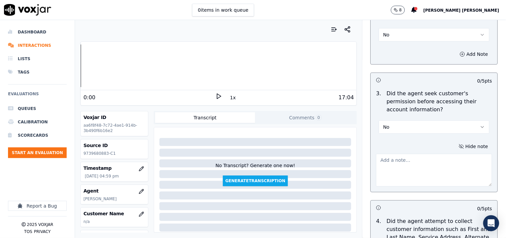
scroll to position [556, 0]
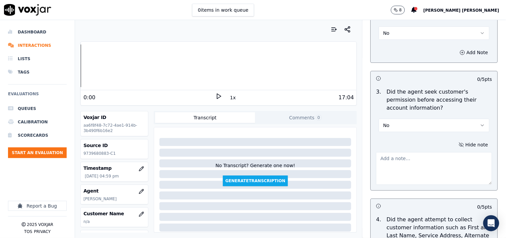
click at [413, 169] on textarea at bounding box center [434, 168] width 116 height 33
paste textarea "@5:19 Mark-inform past due balance of account - $513.38, but taken cx permissio…"
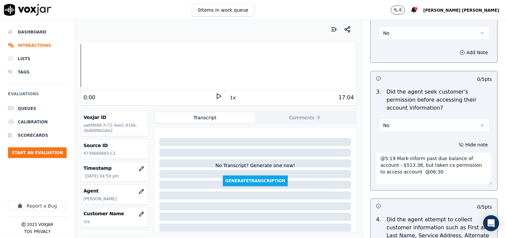
click at [376, 158] on textarea "@5:19 Mark-inform past due balance of account - $513.38, but taken cx permissio…" at bounding box center [434, 168] width 116 height 33
paste textarea "Call id-20250918-122903"
type textarea "Call id-20250918-122903 @5:19 Mark-inform past due balance of account - $513.38…"
click at [415, 207] on h3 at bounding box center [405, 205] width 58 height 9
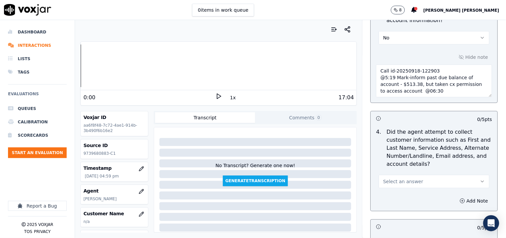
scroll to position [667, 0]
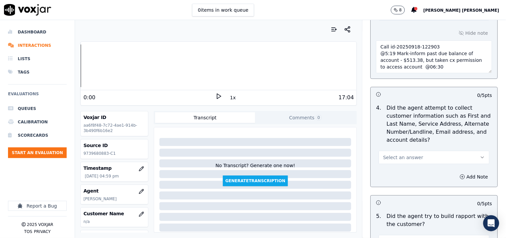
click at [415, 157] on button "Select an answer" at bounding box center [434, 156] width 111 height 13
click at [405, 198] on div "N/A" at bounding box center [423, 194] width 98 height 11
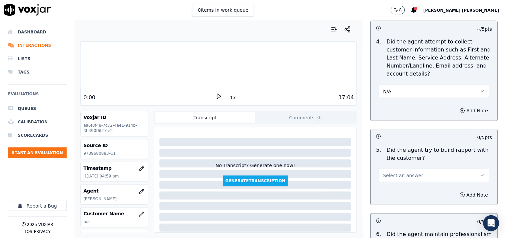
scroll to position [741, 0]
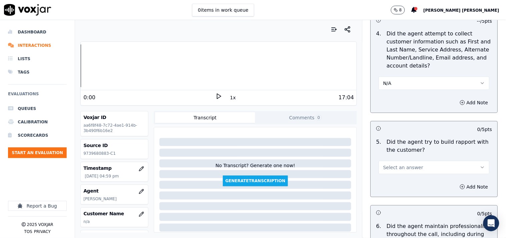
click at [420, 167] on button "Select an answer" at bounding box center [434, 166] width 111 height 13
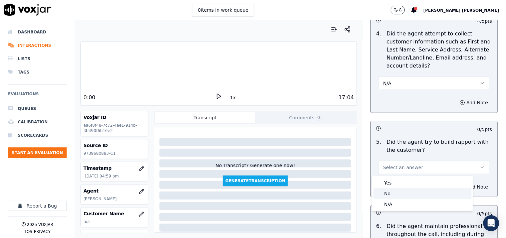
click at [411, 207] on div "N/A" at bounding box center [423, 204] width 98 height 11
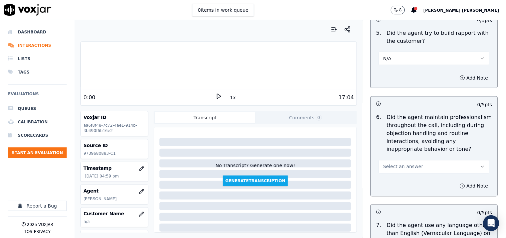
scroll to position [852, 0]
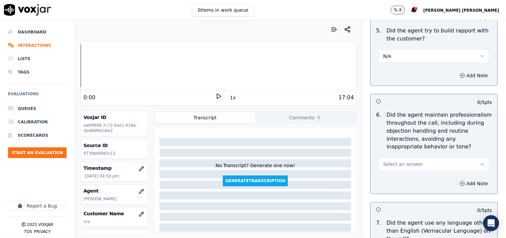
click at [425, 165] on button "Select an answer" at bounding box center [434, 163] width 111 height 13
click at [421, 176] on div "Yes" at bounding box center [423, 179] width 98 height 11
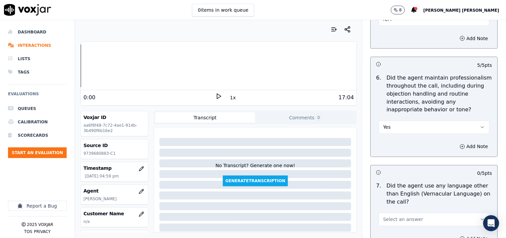
scroll to position [964, 0]
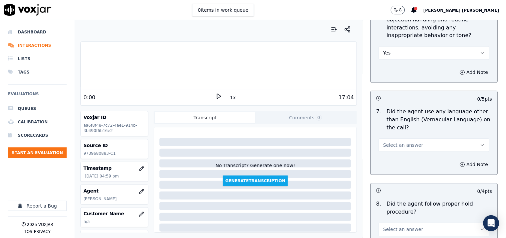
click at [418, 152] on div "7 . Did the agent use any language other than English (Vernacular Language) on …" at bounding box center [434, 129] width 127 height 49
click at [424, 147] on button "Select an answer" at bounding box center [434, 144] width 111 height 13
click at [412, 156] on div "Yes" at bounding box center [423, 160] width 98 height 11
click at [458, 164] on button "Add Note" at bounding box center [474, 164] width 36 height 9
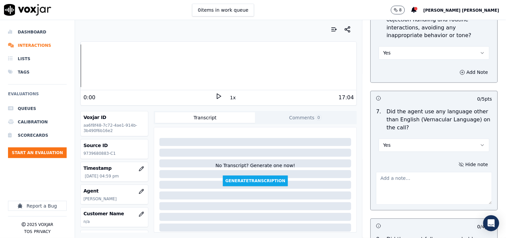
click at [410, 174] on textarea at bounding box center [434, 188] width 116 height 33
paste textarea "call id-20250918-125038 @02:27 Mark - Vernacular language observed after cx han…"
type textarea "call id-20250918-125038 @02:27 Mark - Vernacular language observed after cx han…"
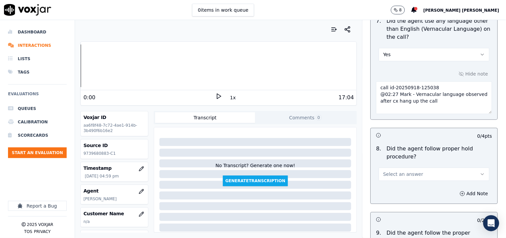
scroll to position [1075, 0]
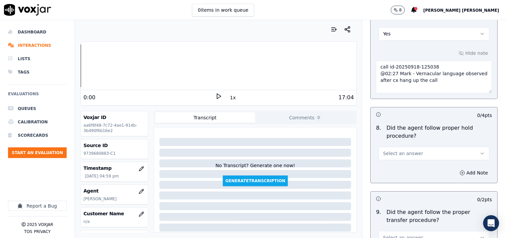
click at [411, 155] on button "Select an answer" at bounding box center [434, 152] width 111 height 13
click at [409, 165] on div "Yes" at bounding box center [423, 168] width 98 height 11
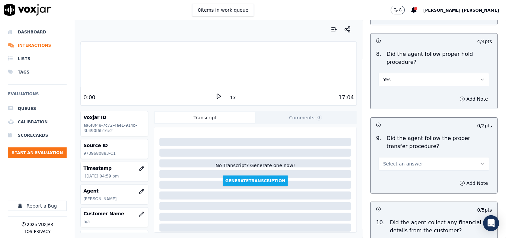
scroll to position [1149, 0]
click at [406, 169] on button "Select an answer" at bounding box center [434, 162] width 111 height 13
click at [400, 174] on div "Yes" at bounding box center [423, 179] width 98 height 11
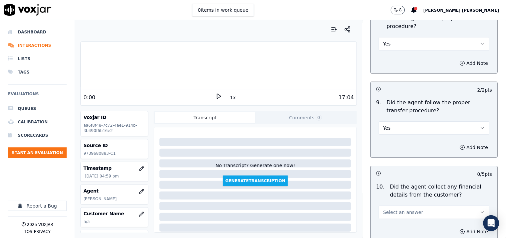
scroll to position [1223, 0]
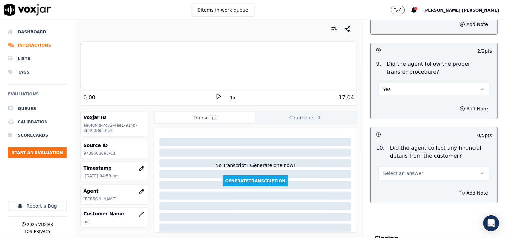
click at [401, 174] on span "Select an answer" at bounding box center [403, 173] width 40 height 7
click at [395, 198] on div "No" at bounding box center [423, 199] width 98 height 11
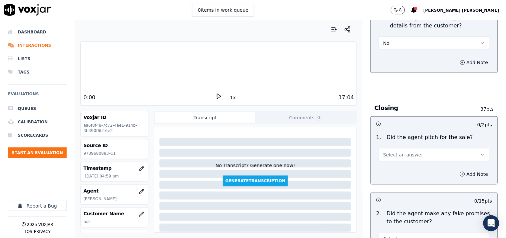
scroll to position [1372, 0]
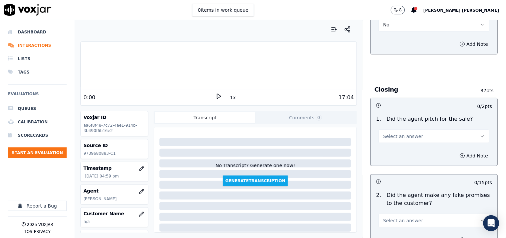
click at [401, 138] on span "Select an answer" at bounding box center [403, 136] width 40 height 7
click at [401, 157] on div "No" at bounding box center [423, 162] width 98 height 11
click at [406, 140] on button "No" at bounding box center [434, 135] width 111 height 13
click at [403, 149] on div "Yes" at bounding box center [423, 151] width 98 height 11
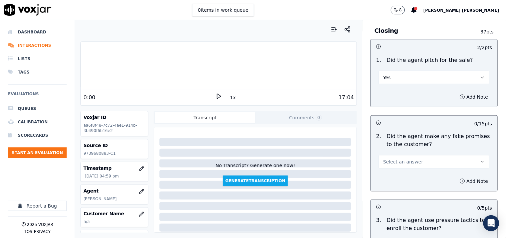
scroll to position [1446, 0]
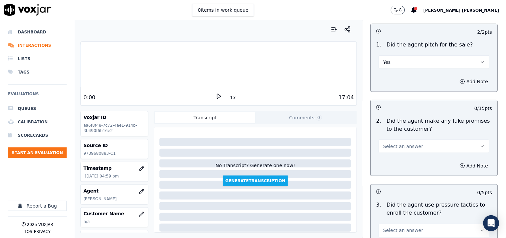
click at [416, 134] on div "Select an answer" at bounding box center [434, 143] width 121 height 20
click at [413, 147] on button "Select an answer" at bounding box center [434, 145] width 111 height 13
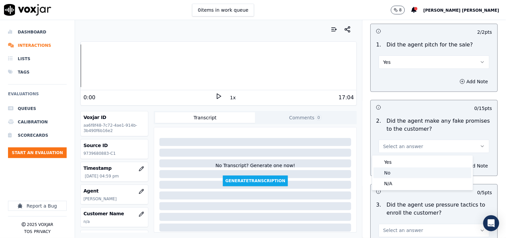
click at [406, 171] on div "No" at bounding box center [423, 172] width 98 height 11
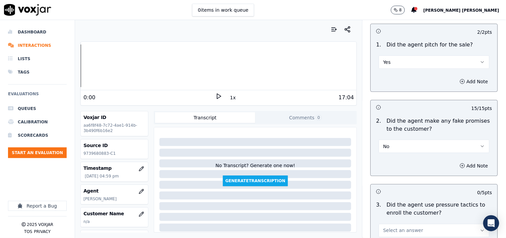
click at [415, 216] on p "Did the agent use pressure tactics to enroll the customer?" at bounding box center [439, 209] width 105 height 16
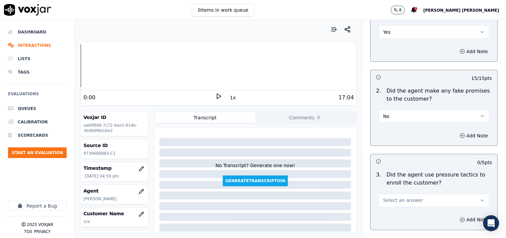
scroll to position [1520, 0]
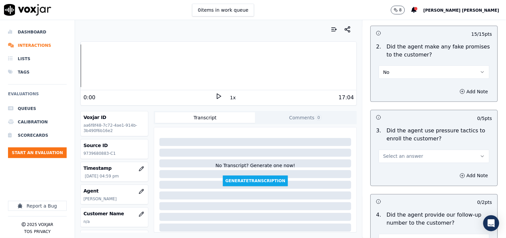
click at [411, 165] on div "3 . Did the agent use pressure tactics to enroll the customer? Select an answer" at bounding box center [434, 144] width 127 height 41
click at [414, 158] on button "Select an answer" at bounding box center [434, 155] width 111 height 13
click at [404, 185] on div "No" at bounding box center [423, 182] width 98 height 11
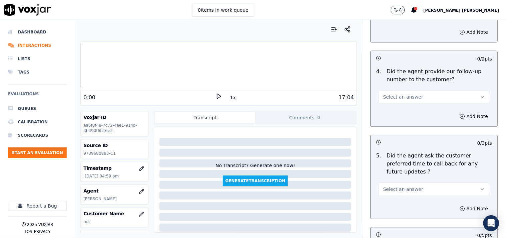
scroll to position [1668, 0]
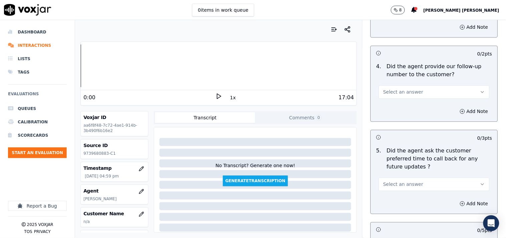
click at [411, 84] on div "Select an answer" at bounding box center [434, 88] width 121 height 20
click at [411, 91] on button "Select an answer" at bounding box center [434, 91] width 111 height 13
click at [412, 113] on div "No" at bounding box center [423, 118] width 98 height 11
click at [414, 100] on div "4 . Did the agent provide our follow-up number to the customer? No" at bounding box center [434, 80] width 127 height 41
click at [415, 97] on button "No" at bounding box center [434, 91] width 111 height 13
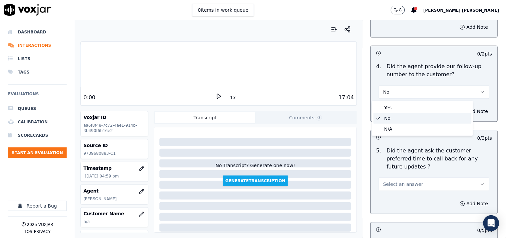
click at [412, 116] on div "No" at bounding box center [423, 118] width 98 height 11
click at [447, 177] on button "Select an answer" at bounding box center [434, 183] width 111 height 13
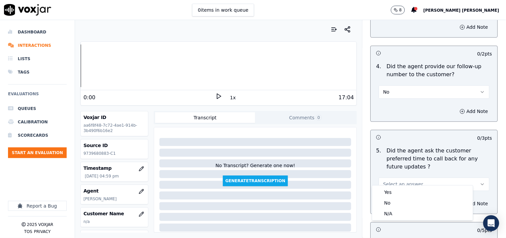
click at [396, 219] on div "Yes No N/A" at bounding box center [422, 202] width 101 height 35
click at [398, 214] on div "N/A" at bounding box center [423, 213] width 98 height 11
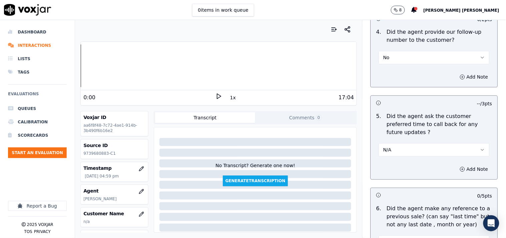
scroll to position [1779, 0]
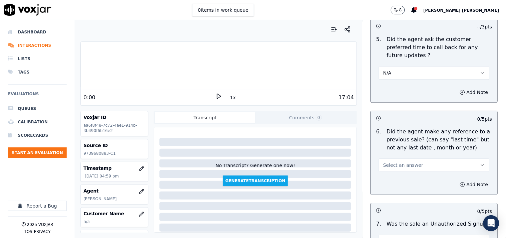
click at [403, 158] on button "Select an answer" at bounding box center [434, 164] width 111 height 13
click at [403, 181] on div "No" at bounding box center [423, 183] width 98 height 11
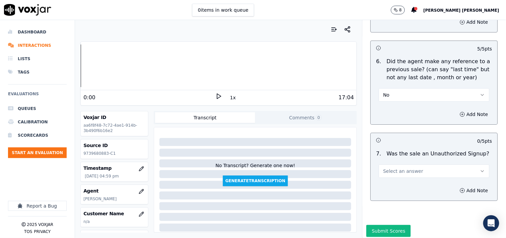
scroll to position [1853, 0]
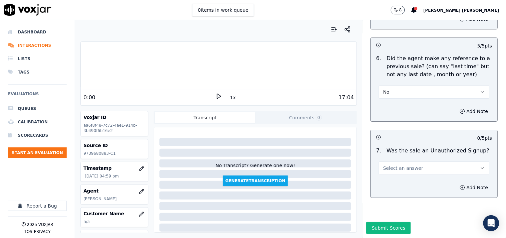
click at [412, 161] on button "Select an answer" at bounding box center [434, 167] width 111 height 13
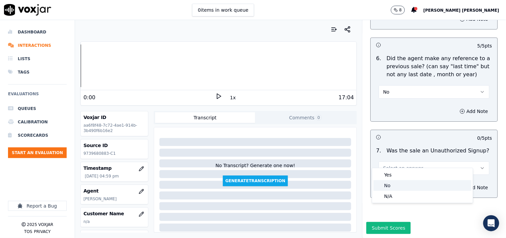
click at [406, 195] on div "N/A" at bounding box center [423, 196] width 98 height 11
click at [456, 183] on button "Add Note" at bounding box center [474, 187] width 36 height 9
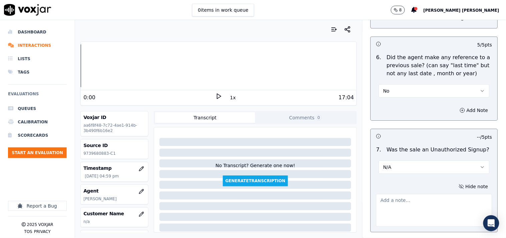
click at [402, 194] on textarea at bounding box center [434, 210] width 116 height 33
paste textarea "Drop Reason Call id-20250918-124613 During the CTS verification when CTS agent …"
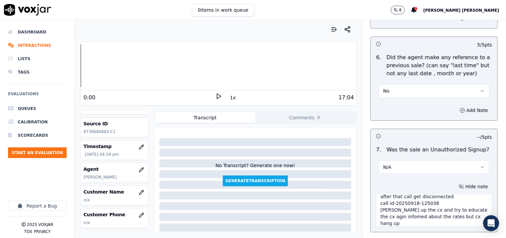
scroll to position [37, 0]
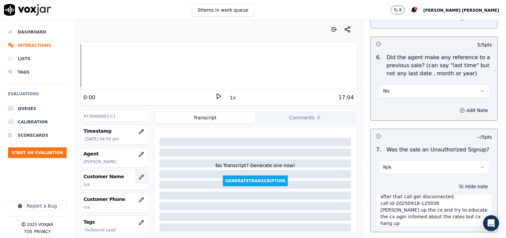
type textarea "Drop Reason Call id-20250918-124613 During the CTS verification when CTS agent …"
click at [139, 179] on icon "button" at bounding box center [141, 176] width 5 height 5
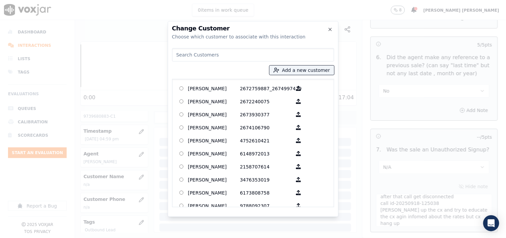
paste input "[PERSON_NAME]"
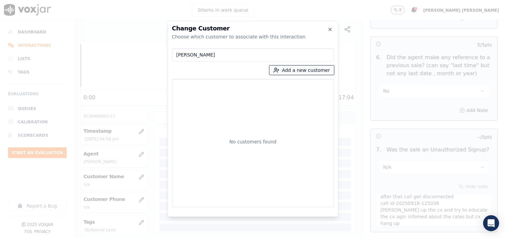
type input "[PERSON_NAME]"
click at [295, 66] on button "Add a new customer" at bounding box center [302, 69] width 65 height 9
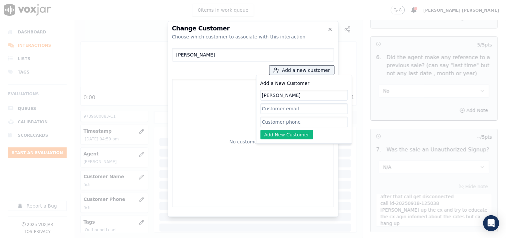
type input "[PERSON_NAME]"
click at [274, 113] on input "Add a New Customer" at bounding box center [304, 108] width 87 height 11
paste input "9739680883"
type input "9739680883"
click at [305, 122] on input "Add a New Customer" at bounding box center [304, 121] width 87 height 11
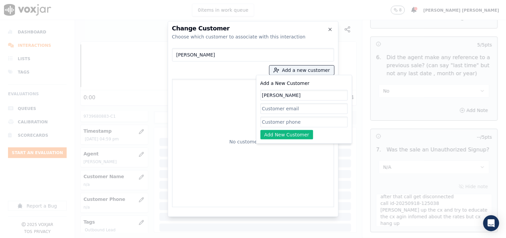
paste input "9739680883"
type input "9739680883"
click at [279, 133] on button "Add New Customer" at bounding box center [287, 134] width 53 height 9
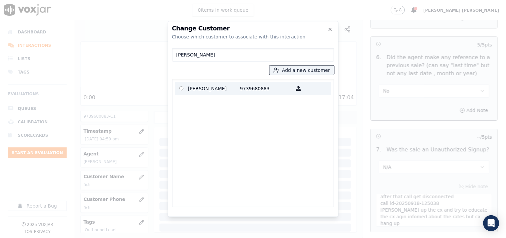
click at [224, 92] on p "[PERSON_NAME]" at bounding box center [214, 88] width 52 height 10
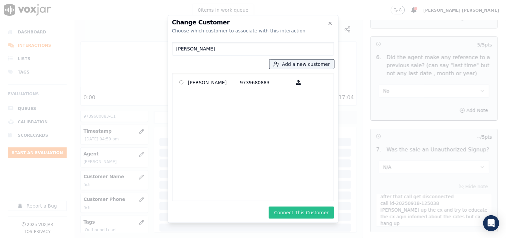
click at [302, 215] on button "Connect This Customer" at bounding box center [301, 212] width 65 height 12
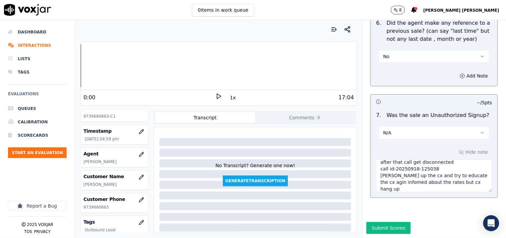
scroll to position [1897, 0]
click at [382, 222] on button "Submit Scores" at bounding box center [389, 228] width 44 height 12
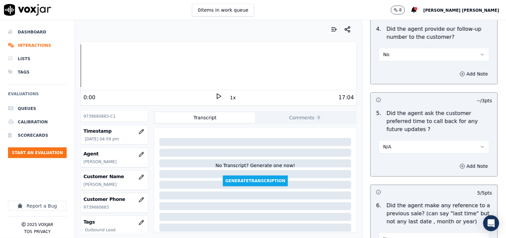
scroll to position [1712, 0]
